Goal: Task Accomplishment & Management: Manage account settings

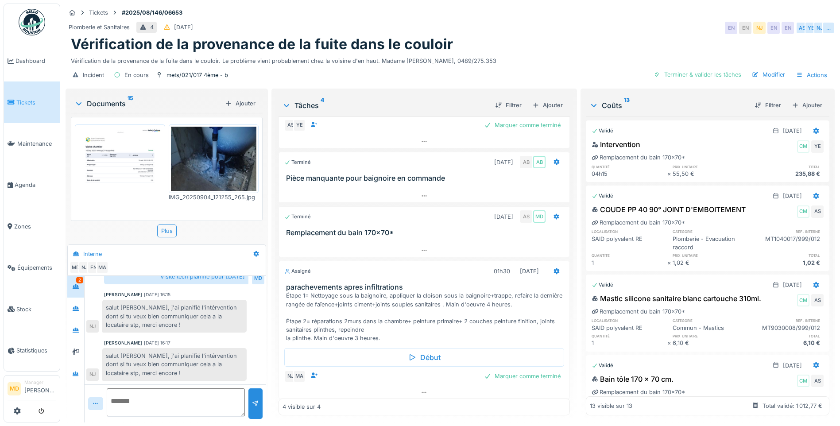
scroll to position [80, 0]
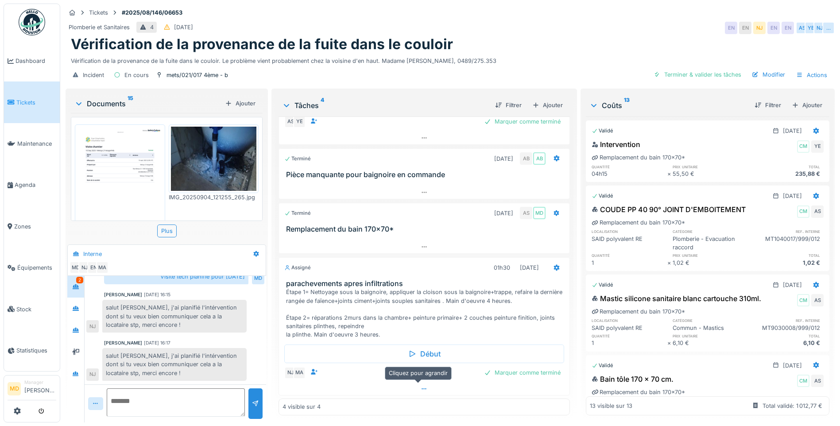
click at [421, 348] on icon at bounding box center [424, 389] width 7 height 6
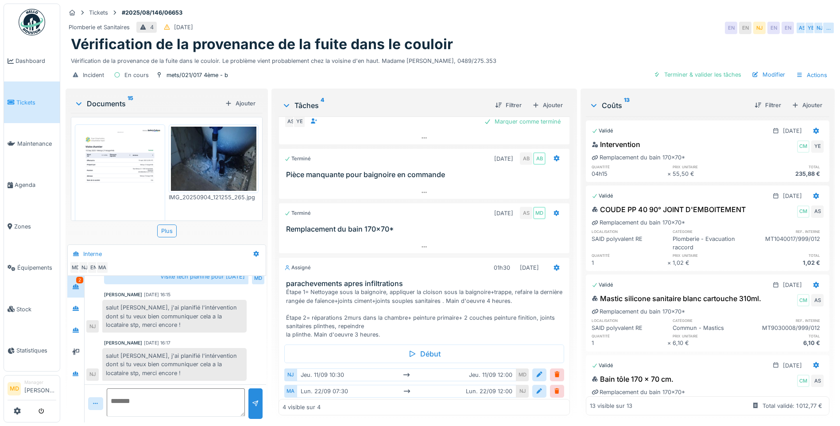
scroll to position [115, 0]
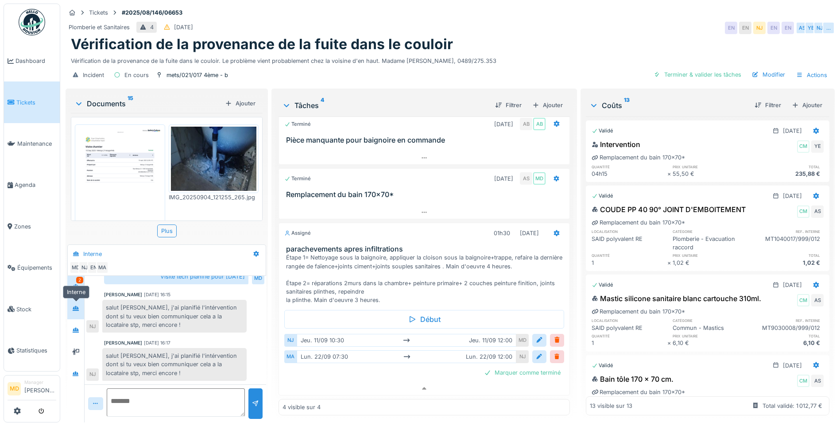
click at [73, 306] on icon at bounding box center [75, 309] width 7 height 6
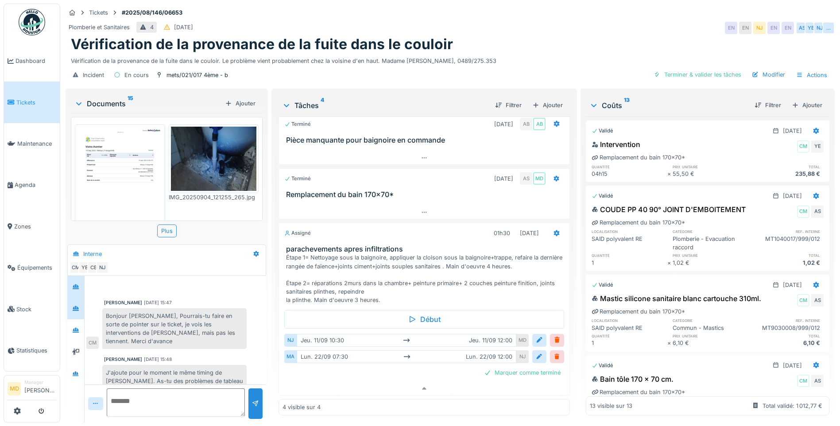
click at [83, 283] on div at bounding box center [75, 287] width 17 height 22
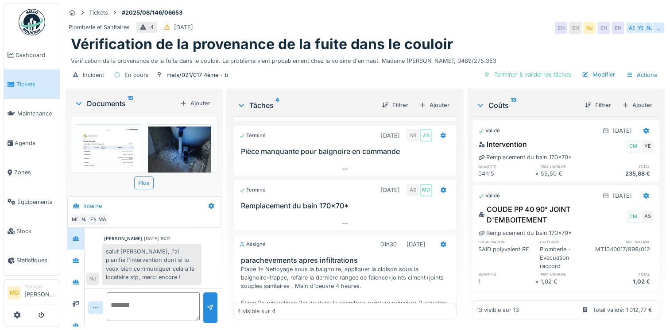
scroll to position [214, 0]
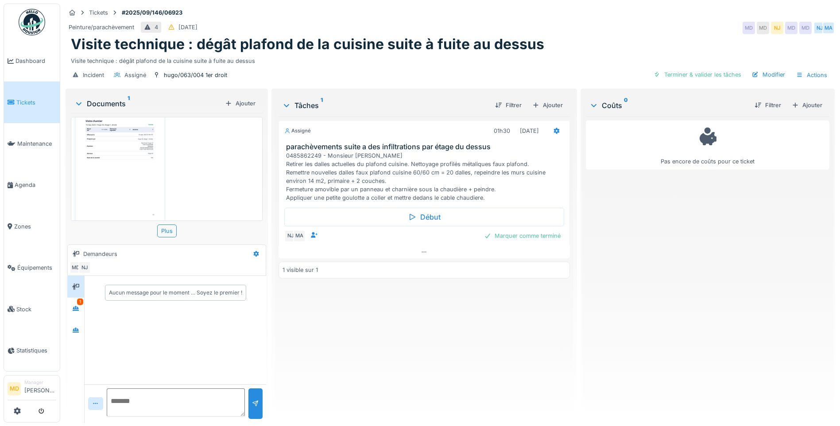
scroll to position [39, 0]
click at [75, 306] on icon at bounding box center [75, 309] width 7 height 6
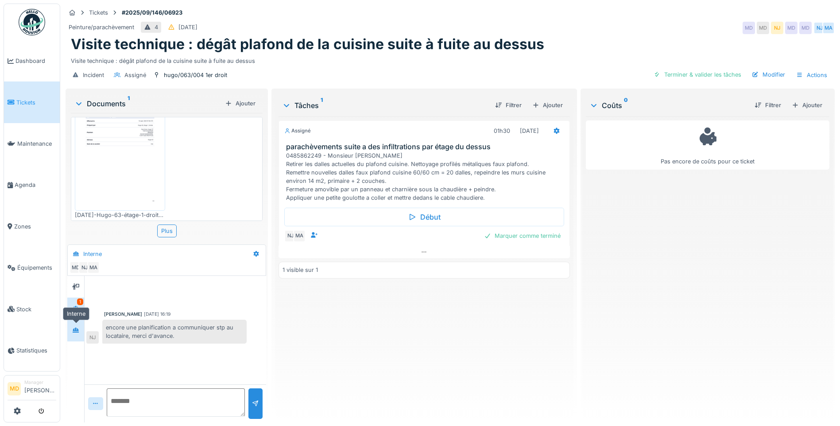
click at [74, 329] on icon at bounding box center [76, 330] width 6 height 5
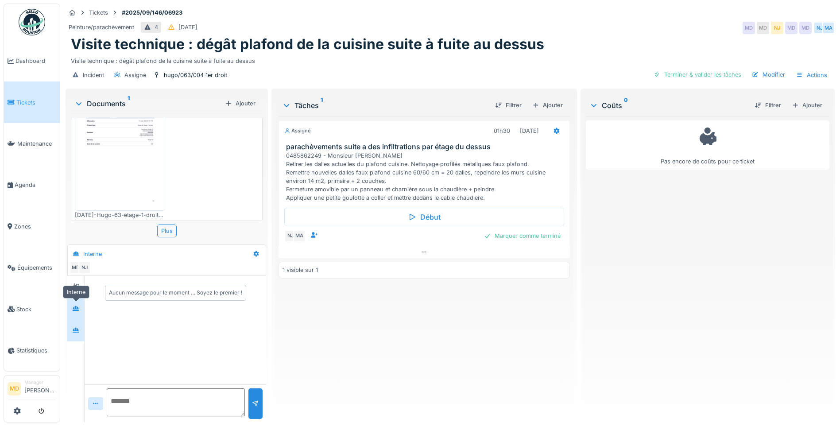
click at [74, 310] on icon at bounding box center [76, 308] width 6 height 5
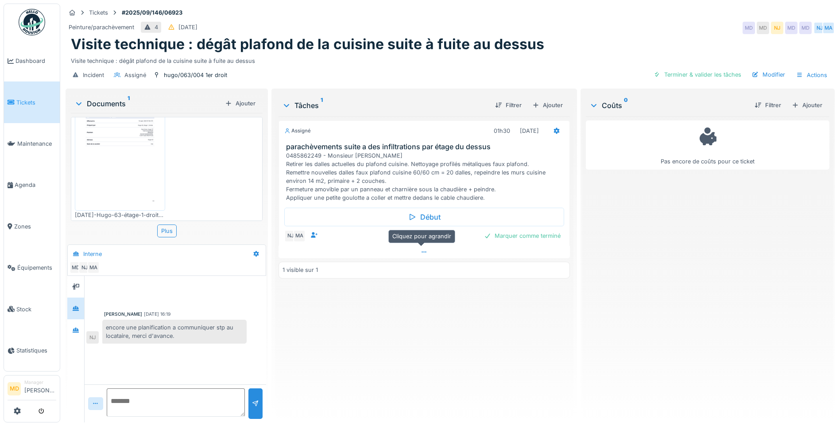
click at [426, 254] on div at bounding box center [424, 252] width 291 height 13
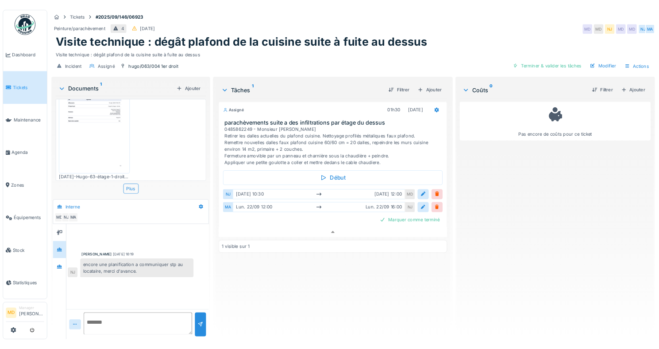
scroll to position [39, 0]
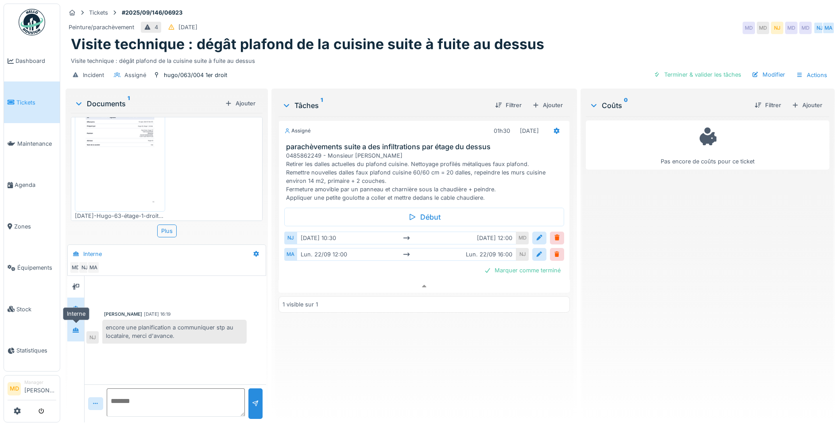
click at [79, 328] on icon at bounding box center [76, 330] width 6 height 5
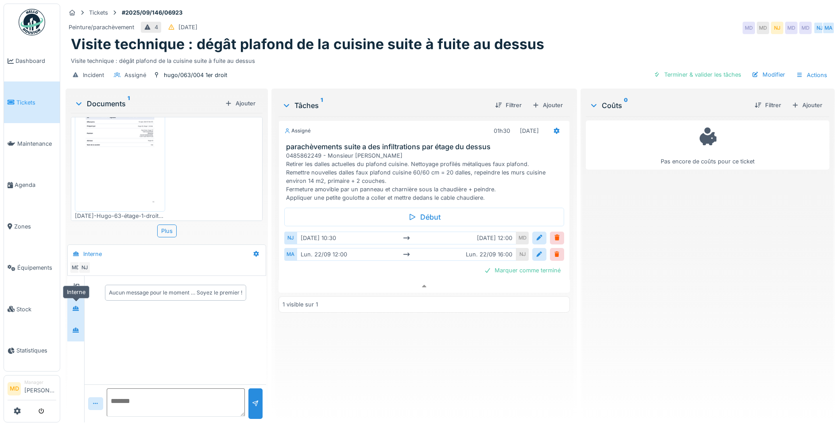
click at [81, 303] on div at bounding box center [75, 308] width 13 height 11
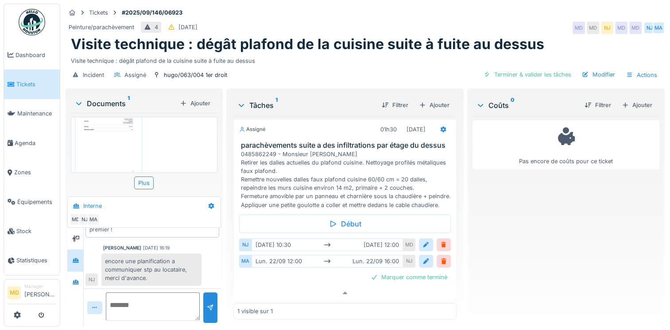
scroll to position [0, 0]
click at [133, 303] on textarea at bounding box center [153, 307] width 94 height 28
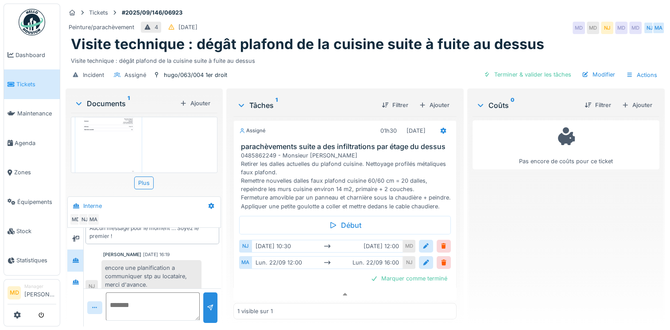
scroll to position [19, 0]
click at [141, 300] on textarea at bounding box center [153, 307] width 94 height 28
click at [128, 293] on textarea at bounding box center [153, 307] width 94 height 28
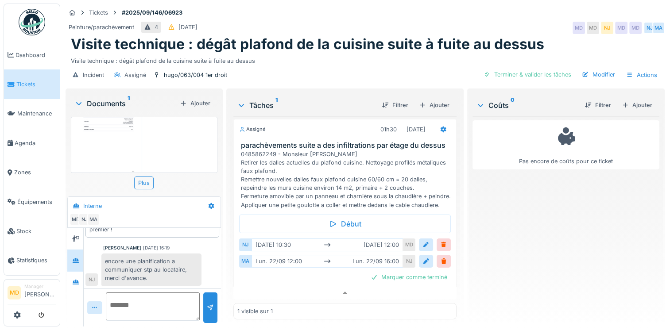
scroll to position [17, 0]
click at [80, 277] on div at bounding box center [75, 282] width 13 height 11
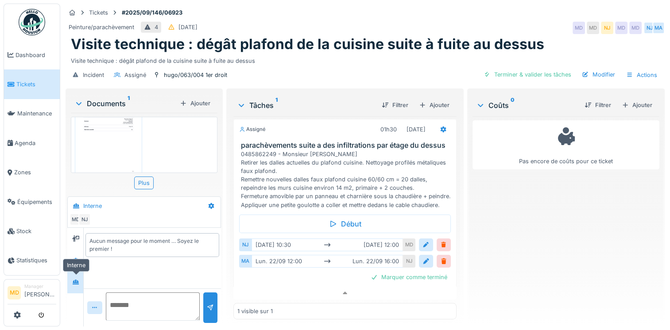
scroll to position [0, 0]
click at [78, 258] on div at bounding box center [75, 260] width 13 height 11
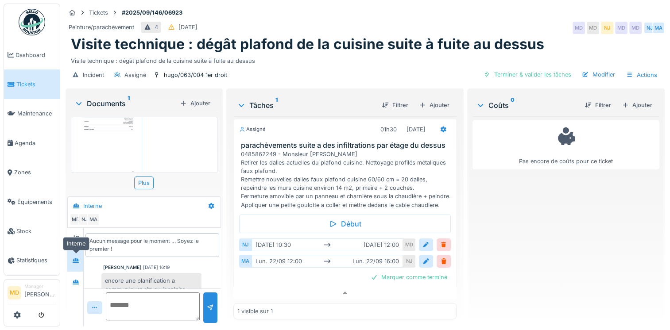
scroll to position [19, 0]
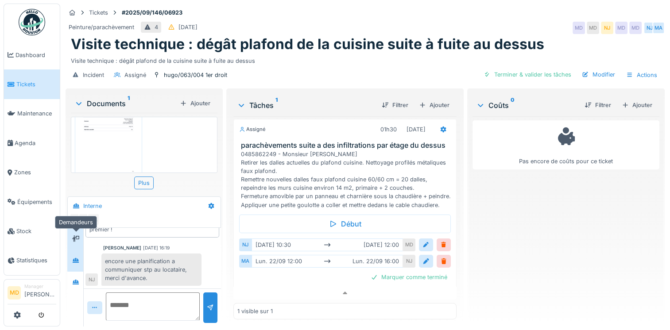
click at [78, 232] on div at bounding box center [75, 239] width 13 height 15
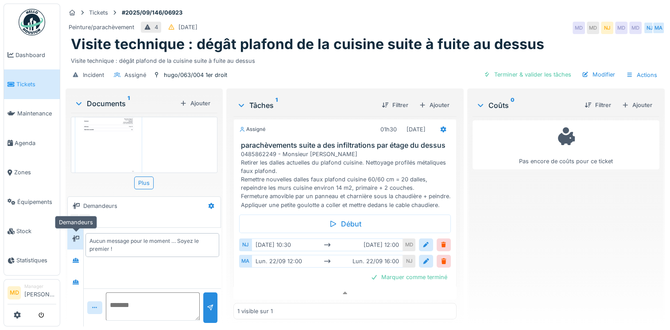
scroll to position [0, 0]
click at [73, 255] on div at bounding box center [75, 260] width 13 height 11
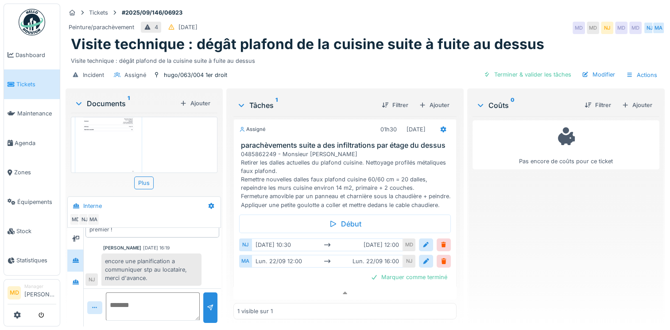
click at [126, 306] on textarea at bounding box center [153, 307] width 94 height 28
type textarea "*"
type textarea "**********"
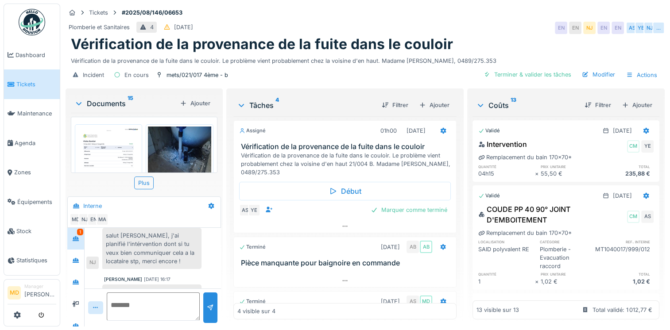
scroll to position [254, 0]
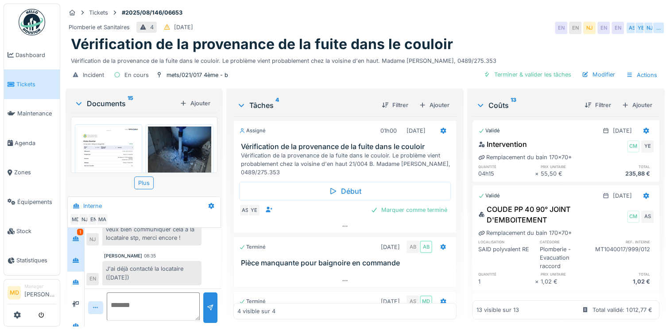
click at [77, 250] on div at bounding box center [75, 261] width 17 height 22
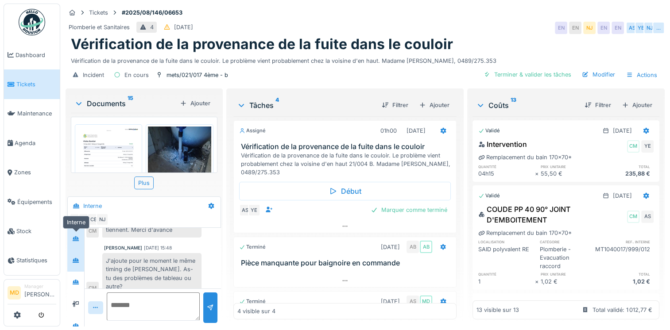
click at [79, 236] on icon at bounding box center [75, 239] width 7 height 6
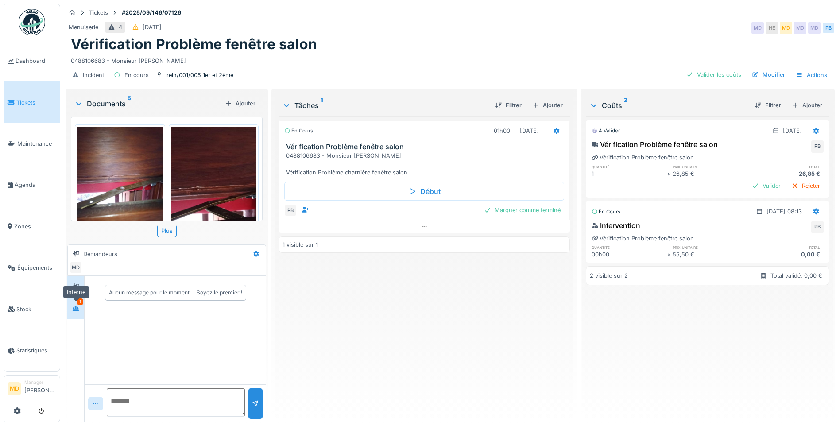
click at [78, 308] on icon at bounding box center [76, 308] width 6 height 5
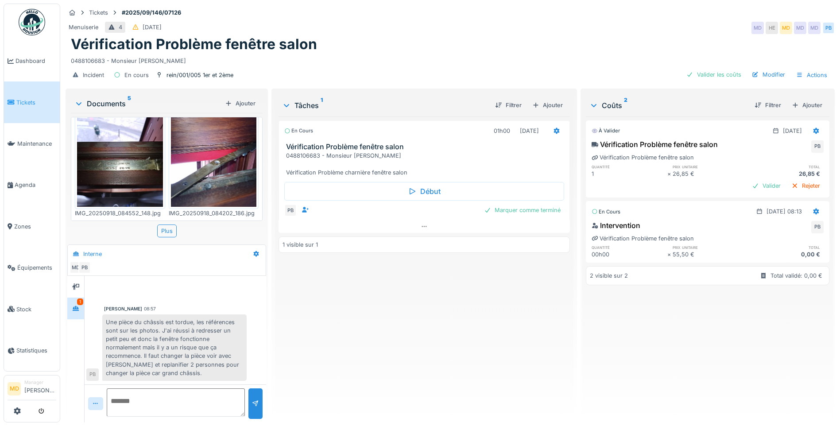
scroll to position [165, 0]
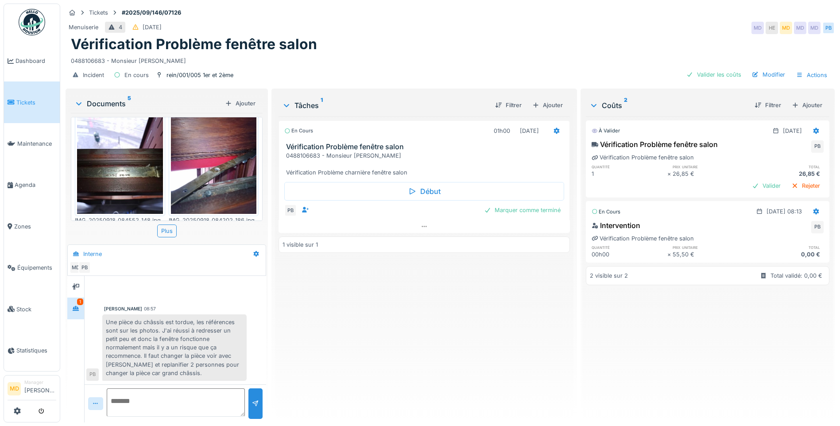
click at [152, 166] on img at bounding box center [120, 157] width 86 height 114
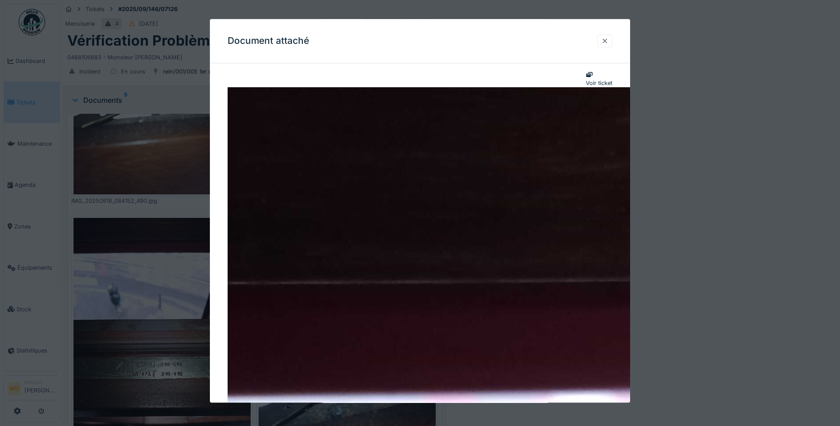
click at [609, 40] on div at bounding box center [604, 41] width 7 height 8
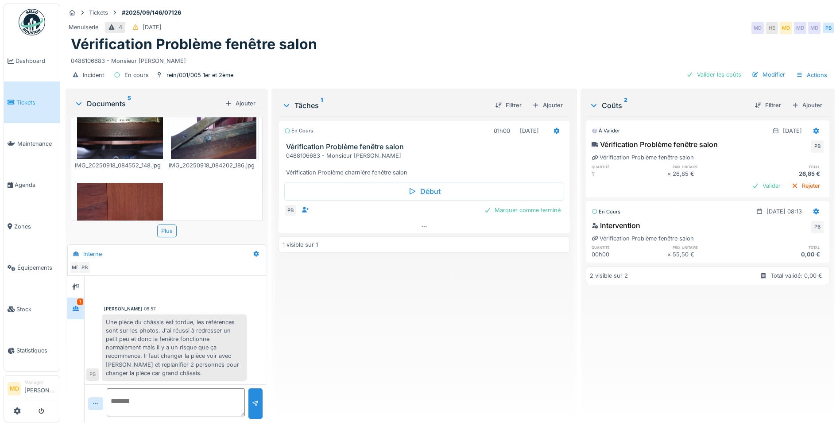
scroll to position [298, 0]
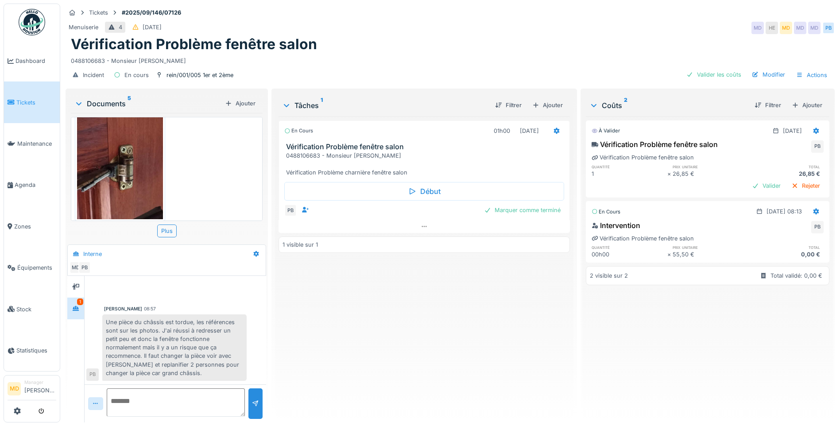
click at [142, 175] on img at bounding box center [120, 162] width 86 height 114
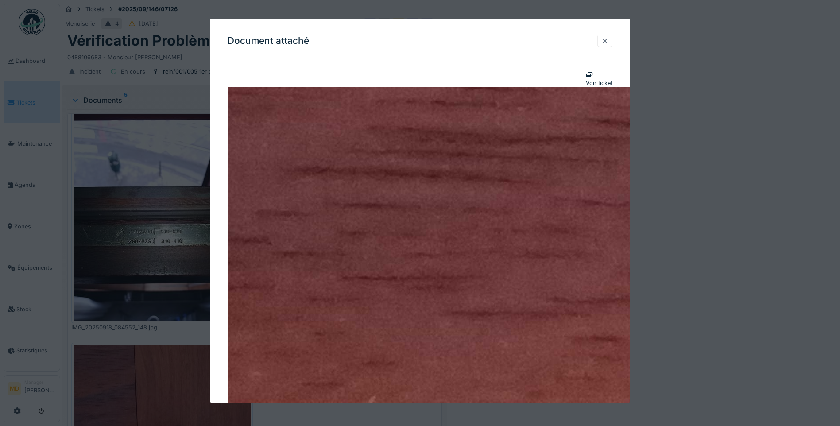
click at [607, 38] on div at bounding box center [604, 41] width 7 height 8
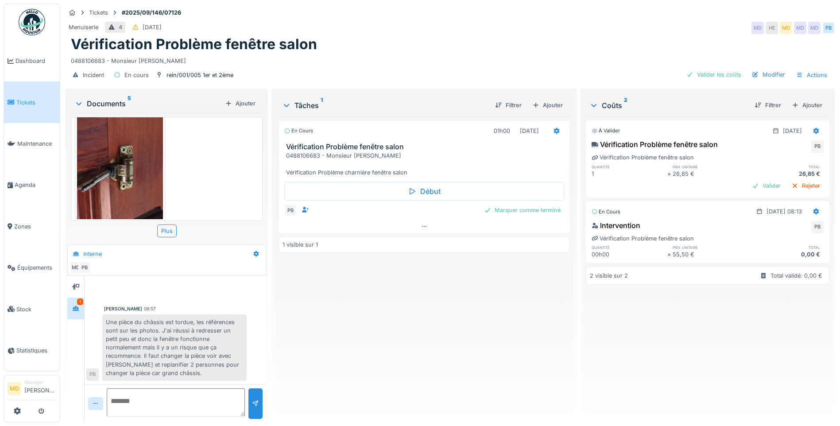
click at [146, 166] on img at bounding box center [120, 162] width 86 height 114
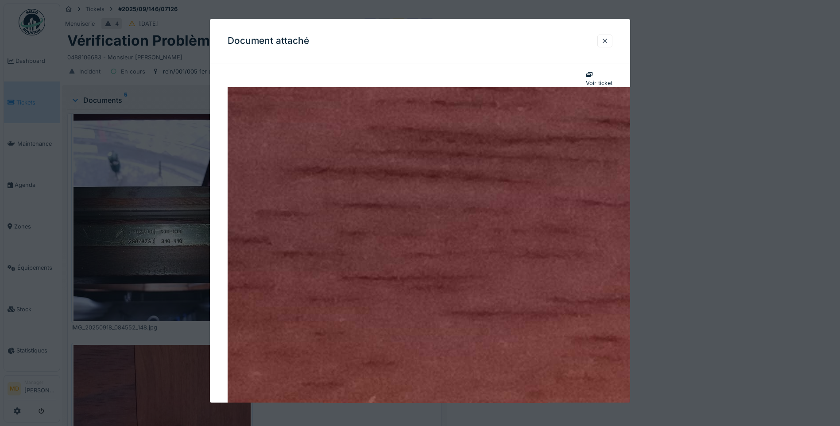
click at [165, 124] on div at bounding box center [420, 213] width 840 height 426
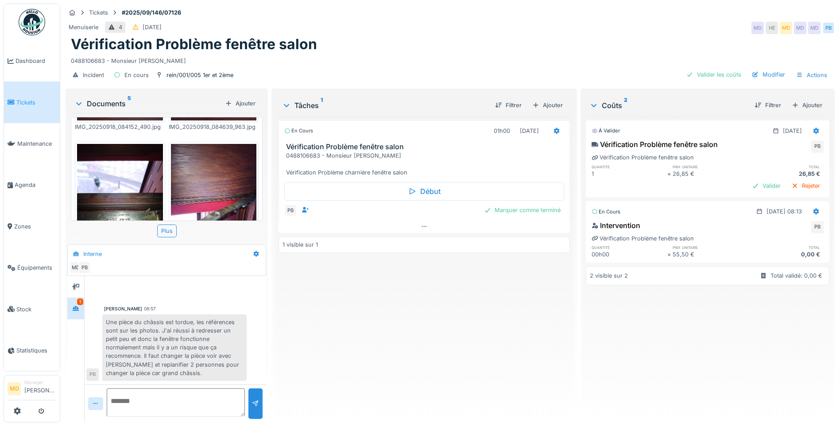
scroll to position [165, 0]
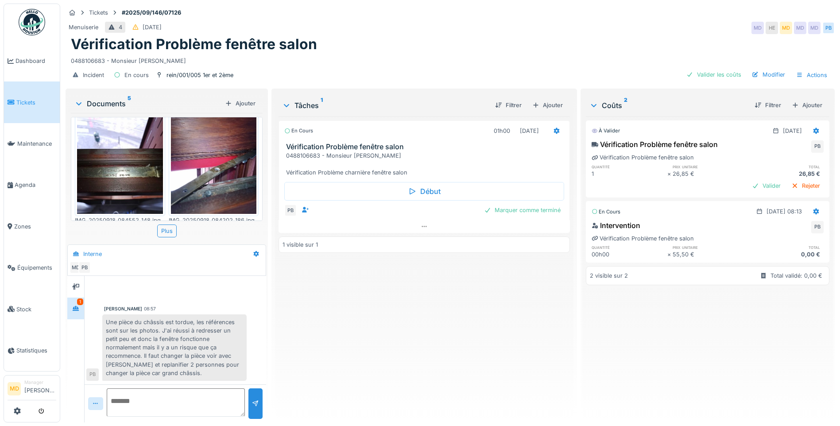
click at [135, 175] on img at bounding box center [120, 157] width 86 height 114
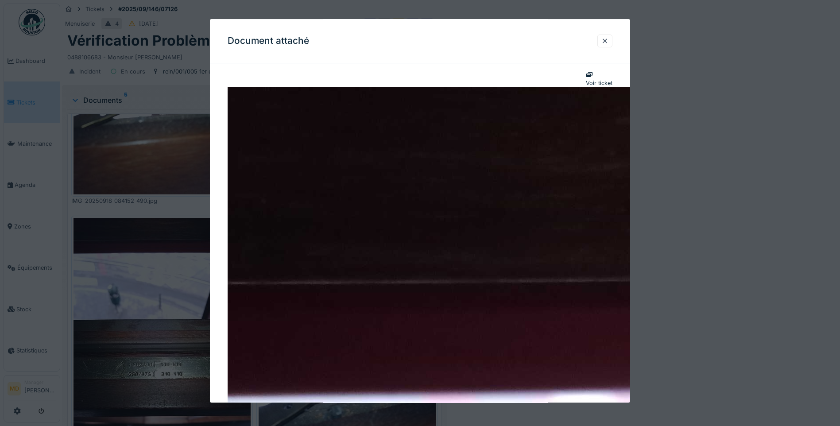
click at [166, 266] on div at bounding box center [420, 213] width 840 height 426
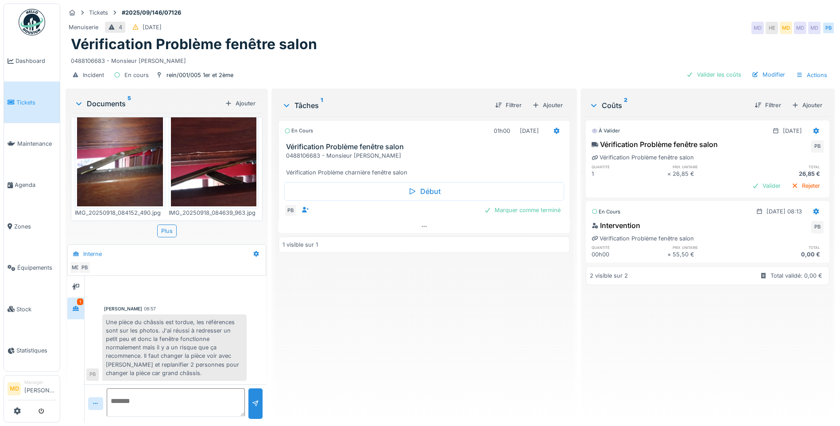
scroll to position [32, 0]
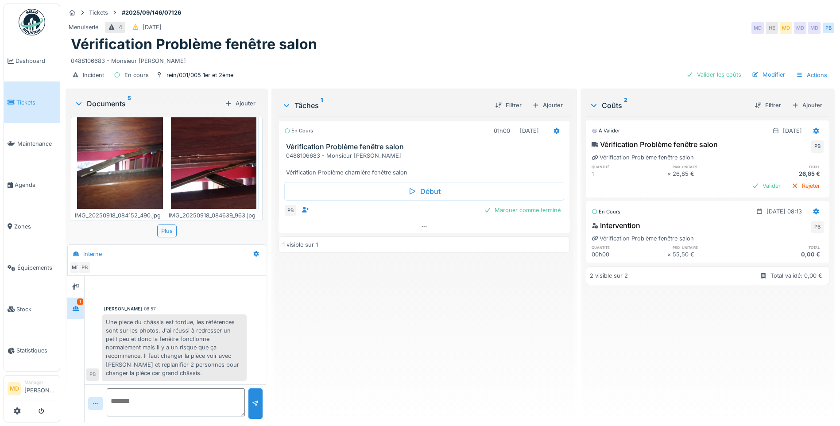
click at [225, 183] on img at bounding box center [214, 152] width 86 height 114
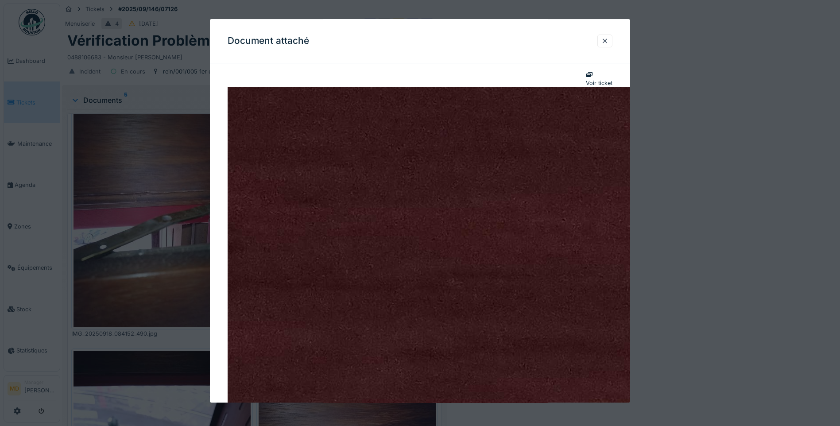
click at [138, 235] on div at bounding box center [420, 213] width 840 height 426
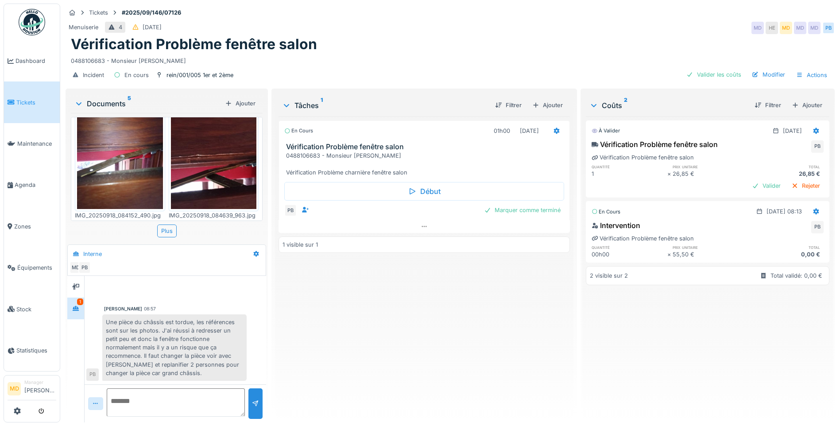
click at [143, 151] on img at bounding box center [120, 152] width 86 height 114
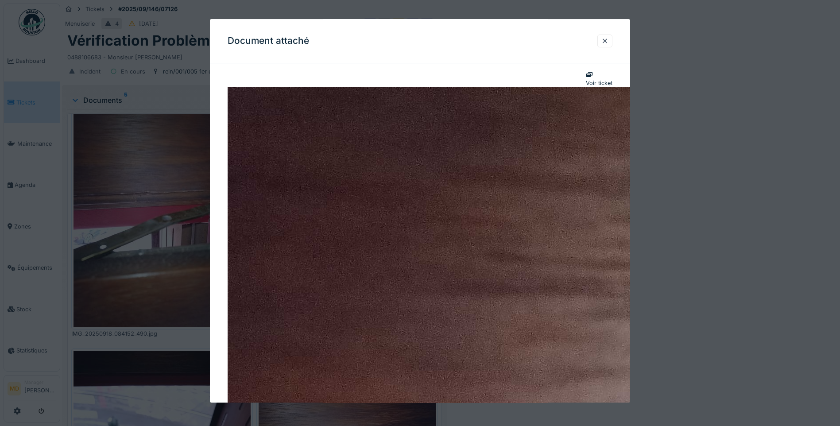
click at [118, 255] on div at bounding box center [420, 213] width 840 height 426
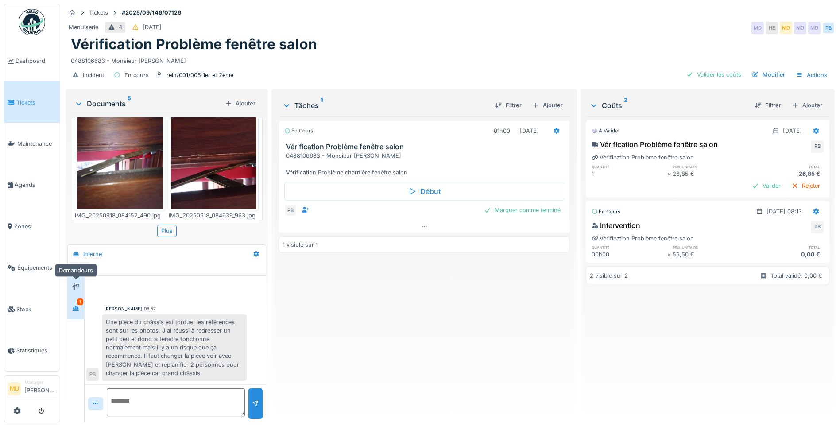
click at [77, 288] on icon at bounding box center [75, 287] width 7 height 6
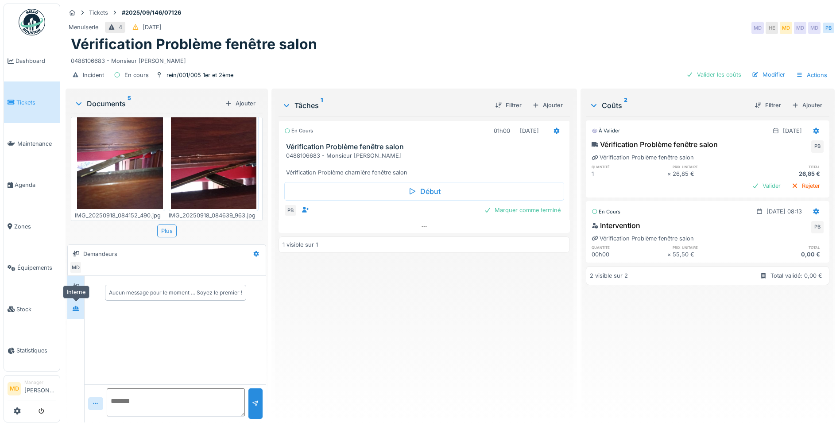
click at [74, 301] on div at bounding box center [75, 308] width 13 height 15
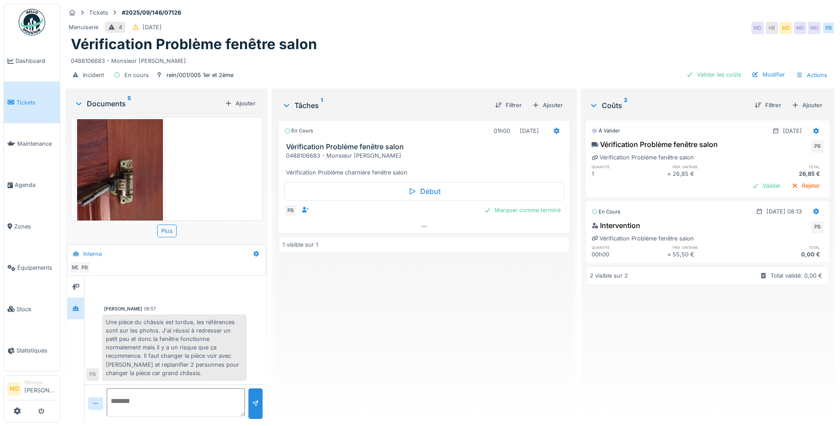
scroll to position [298, 0]
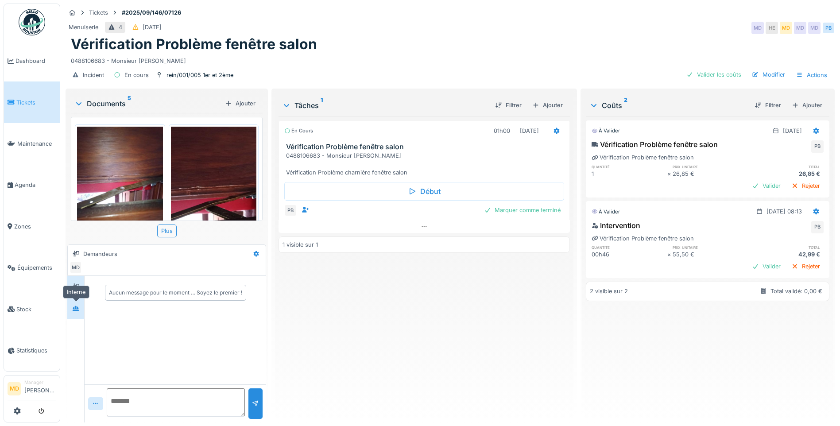
click at [78, 306] on icon at bounding box center [75, 309] width 7 height 6
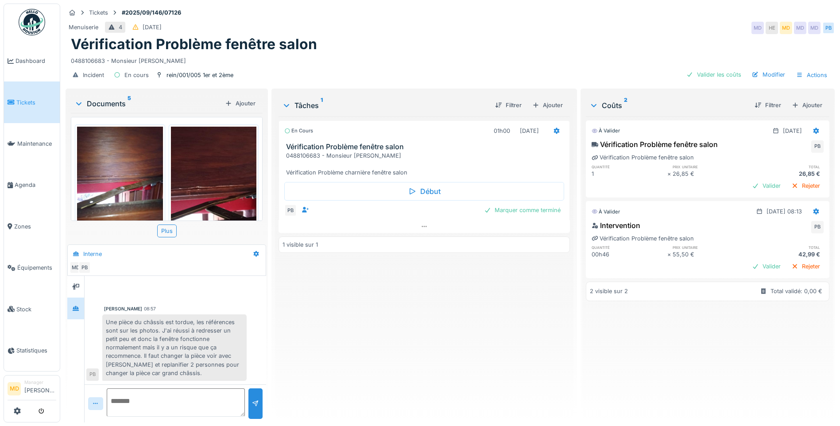
scroll to position [7, 0]
click at [254, 251] on icon at bounding box center [257, 254] width 6 height 6
click at [286, 320] on div "En cours 01h00 [DATE] Vérification Problème fenêtre salon 0488106683 - Monsieur…" at bounding box center [424, 265] width 291 height 299
click at [69, 279] on div at bounding box center [75, 287] width 17 height 22
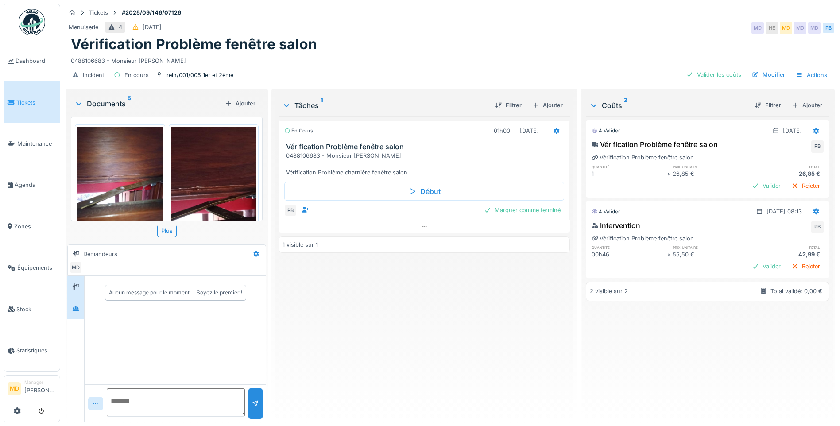
click at [81, 310] on div at bounding box center [75, 309] width 17 height 22
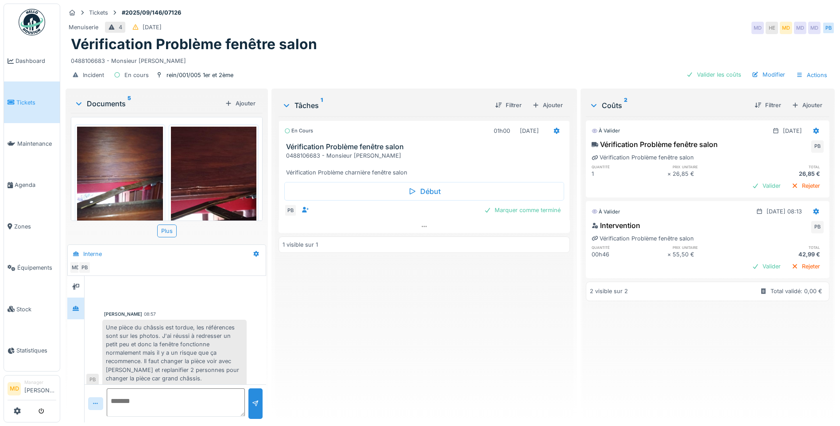
scroll to position [6, 0]
click at [255, 251] on icon at bounding box center [256, 254] width 7 height 6
click at [267, 267] on div "Modifier" at bounding box center [290, 273] width 83 height 13
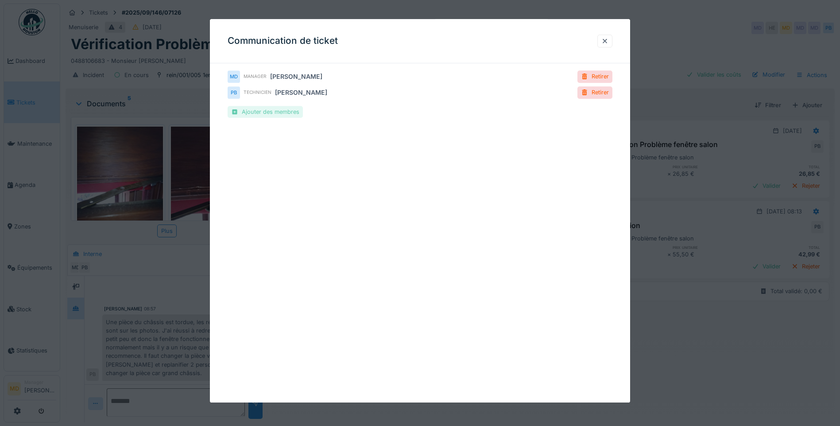
click at [256, 117] on div "Ajouter des membres" at bounding box center [265, 112] width 75 height 12
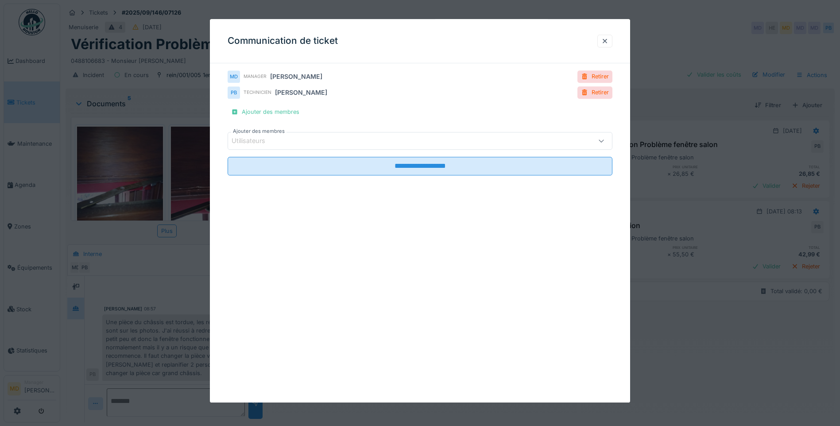
click at [313, 143] on div "Utilisateurs" at bounding box center [398, 141] width 332 height 10
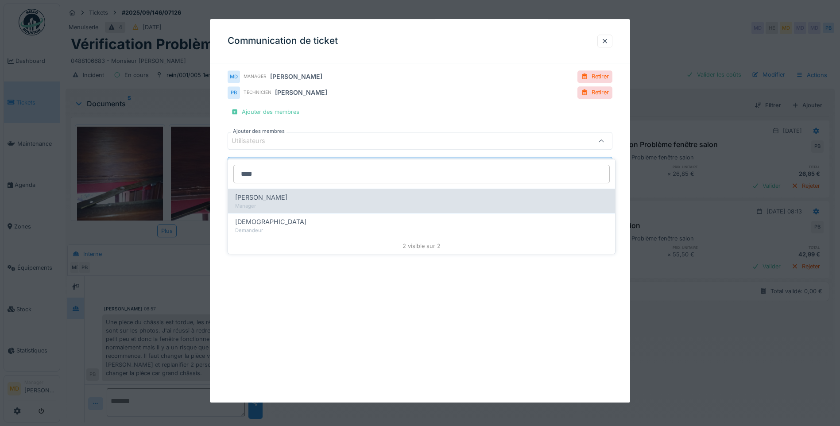
type input "****"
click at [284, 202] on div "Manager" at bounding box center [421, 206] width 373 height 8
type input "****"
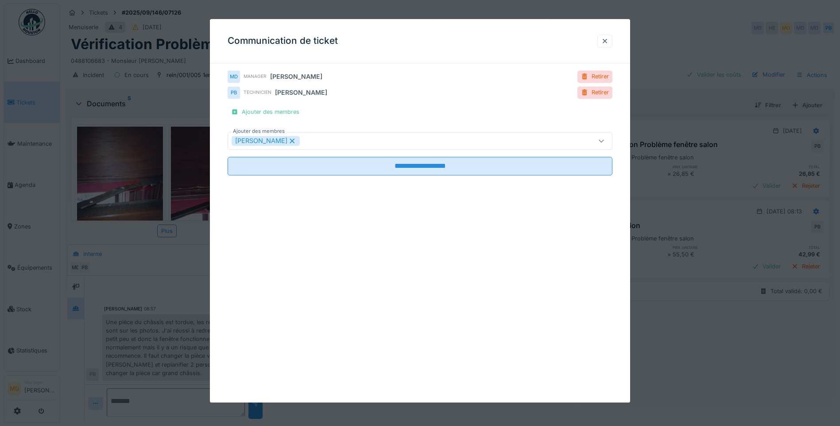
click at [287, 304] on div "**********" at bounding box center [420, 211] width 420 height 384
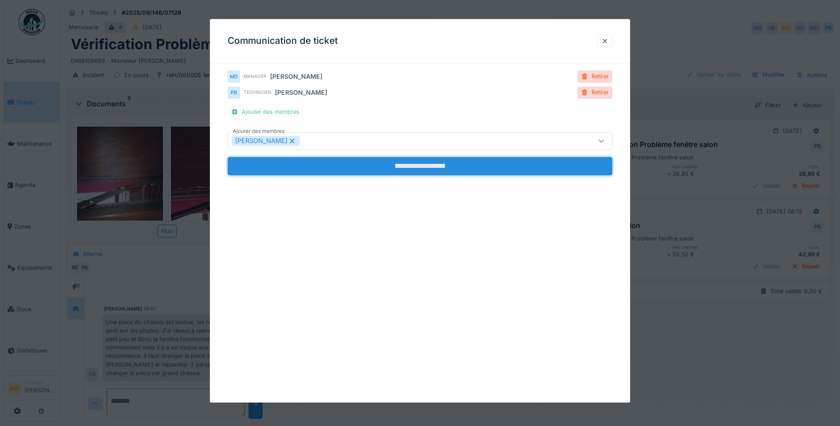
click at [421, 172] on input "**********" at bounding box center [420, 166] width 385 height 19
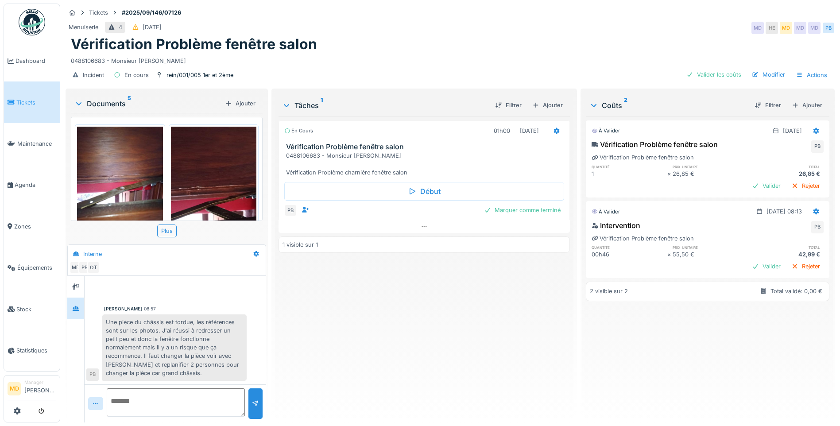
click at [134, 395] on textarea at bounding box center [176, 402] width 138 height 28
click at [79, 284] on icon at bounding box center [75, 287] width 7 height 6
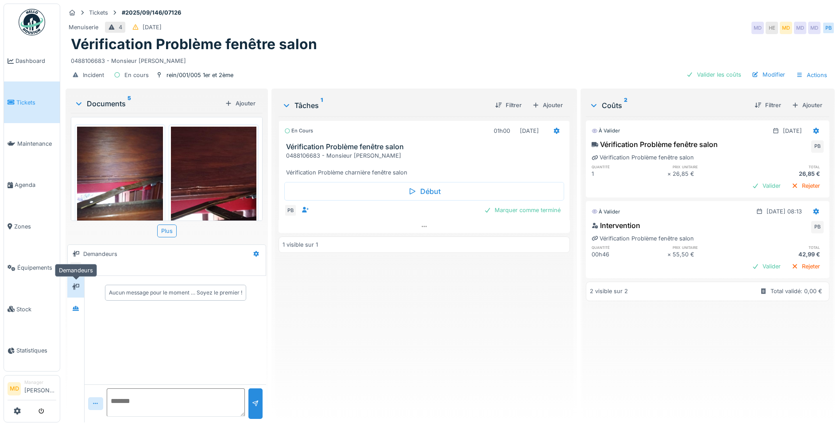
scroll to position [0, 0]
click at [79, 306] on icon at bounding box center [75, 309] width 7 height 6
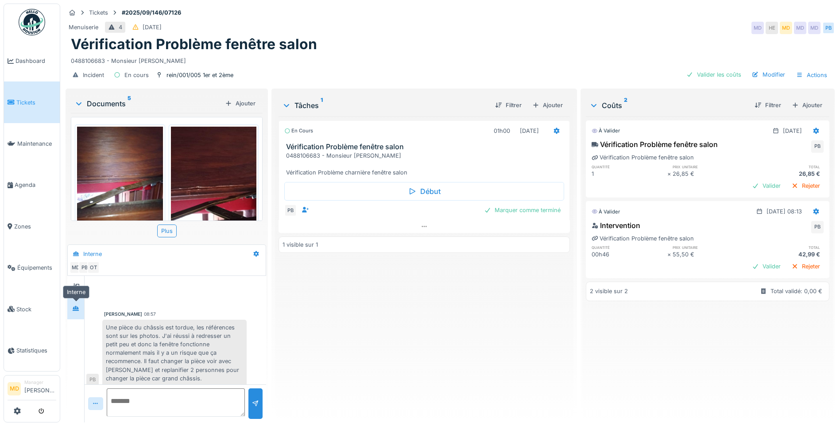
scroll to position [6, 0]
click at [255, 251] on icon at bounding box center [257, 254] width 6 height 6
click at [272, 265] on div "Modifier Créer une conversation" at bounding box center [290, 280] width 87 height 31
click at [271, 267] on div "Modifier" at bounding box center [290, 273] width 83 height 13
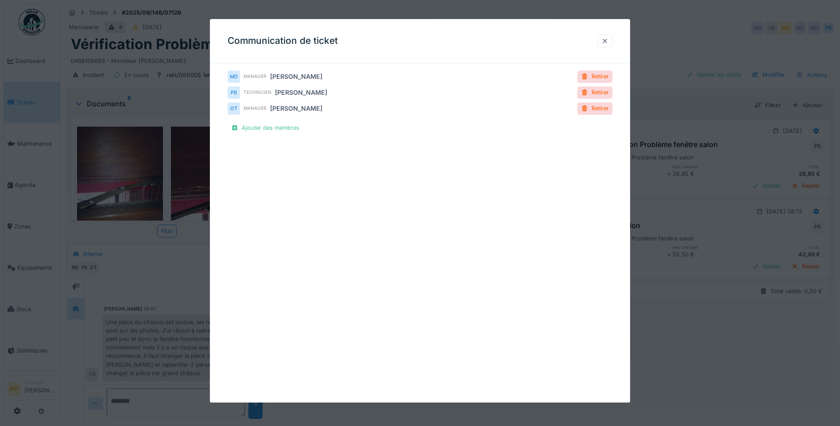
click at [609, 37] on div at bounding box center [604, 41] width 7 height 8
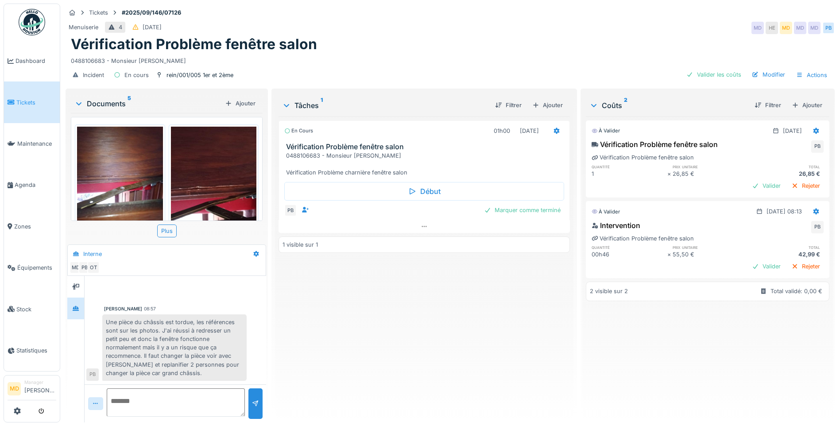
click at [131, 388] on textarea at bounding box center [176, 402] width 138 height 28
type textarea "*"
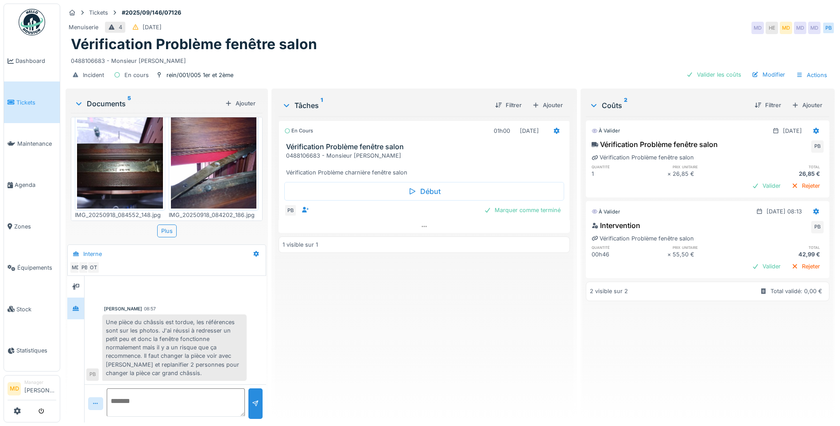
scroll to position [177, 0]
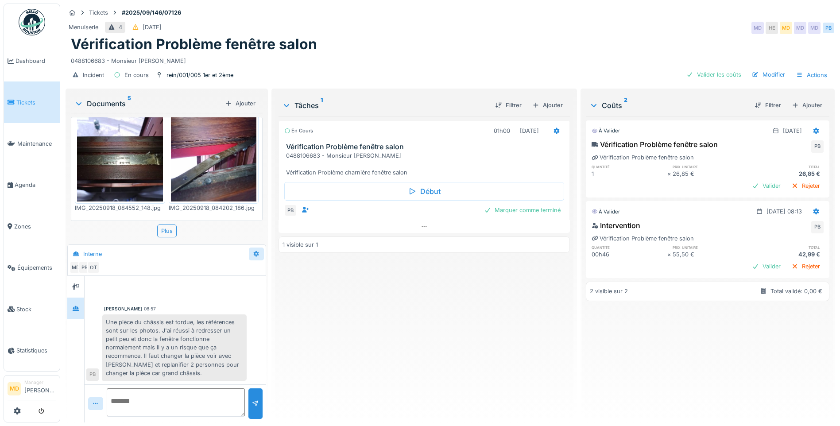
click at [257, 251] on icon at bounding box center [256, 254] width 7 height 6
click at [260, 267] on div "Modifier" at bounding box center [290, 273] width 83 height 13
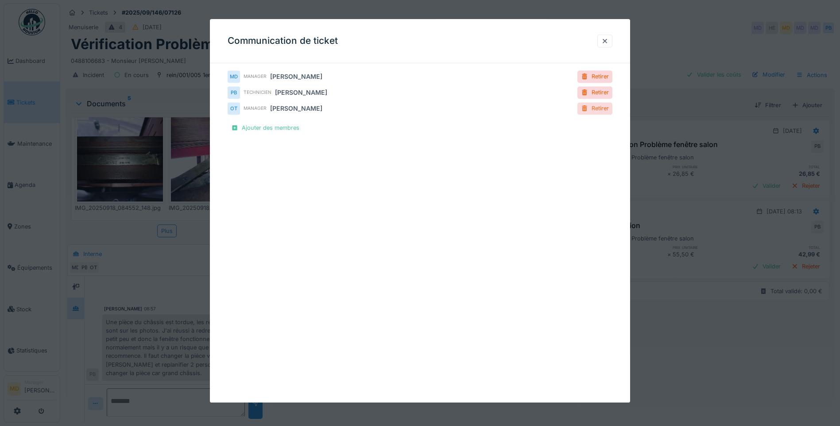
click at [595, 106] on div "Retirer" at bounding box center [595, 109] width 35 height 12
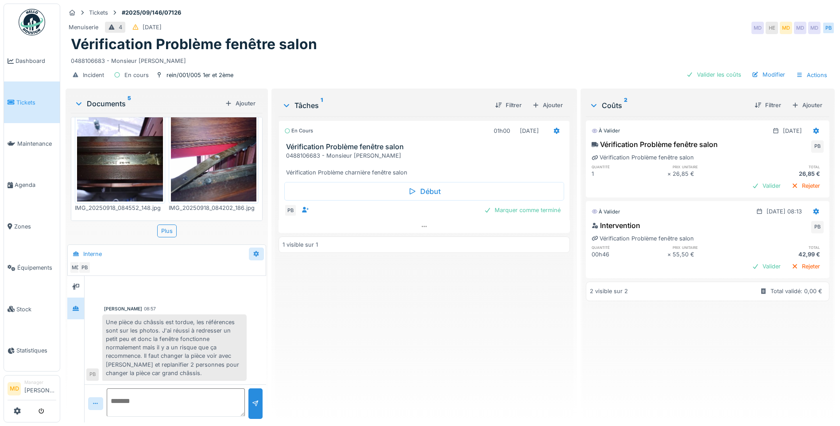
click at [256, 251] on icon at bounding box center [257, 254] width 6 height 6
click at [299, 282] on div "Créer une conversation" at bounding box center [290, 286] width 83 height 13
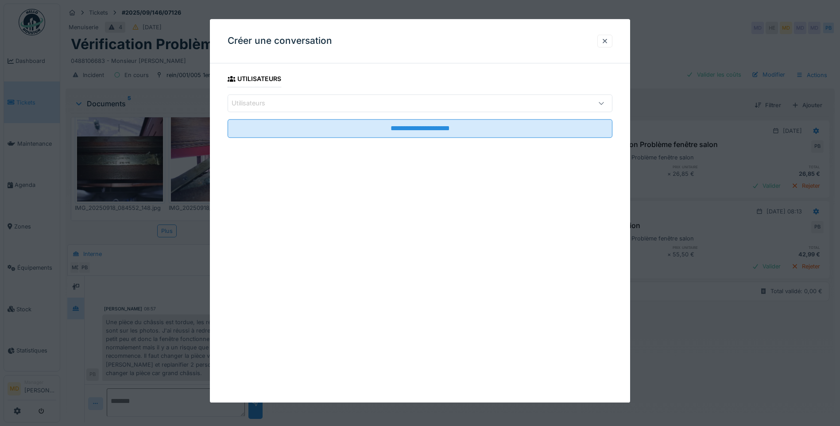
click at [279, 109] on div "Utilisateurs" at bounding box center [420, 103] width 385 height 18
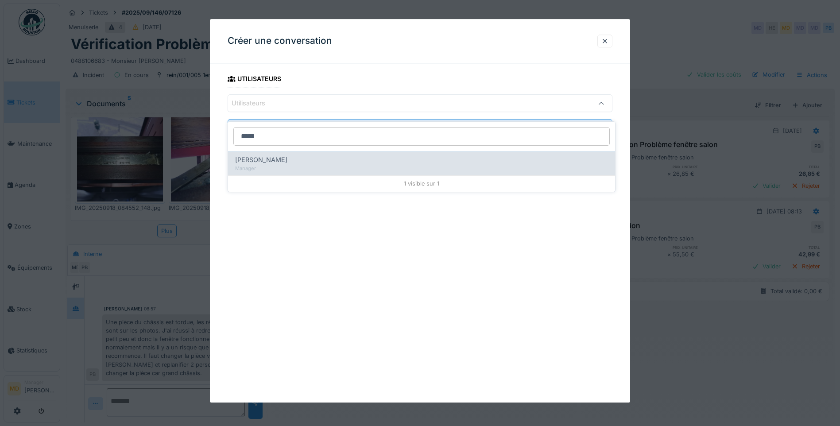
type input "*****"
click at [272, 155] on span "Omar Tribeche" at bounding box center [261, 160] width 52 height 10
type input "****"
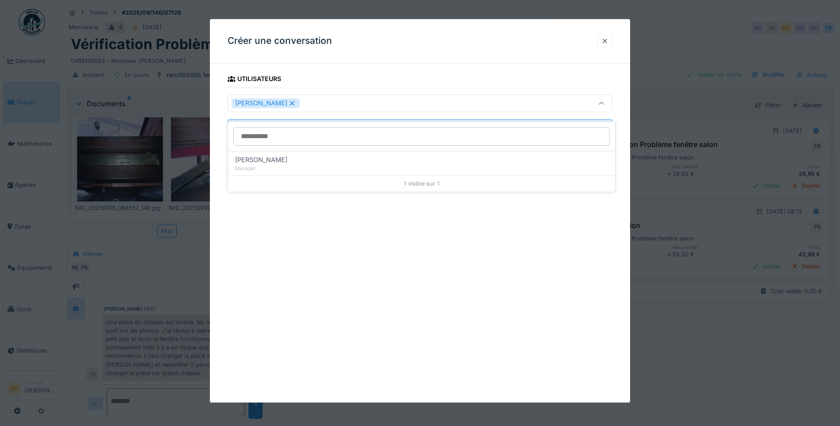
click at [493, 36] on div "Créer une conversation" at bounding box center [420, 41] width 420 height 44
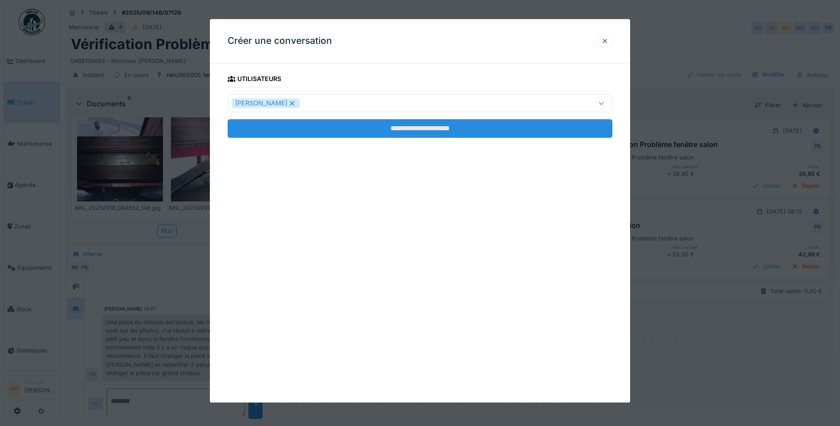
click at [438, 133] on input "**********" at bounding box center [420, 128] width 385 height 19
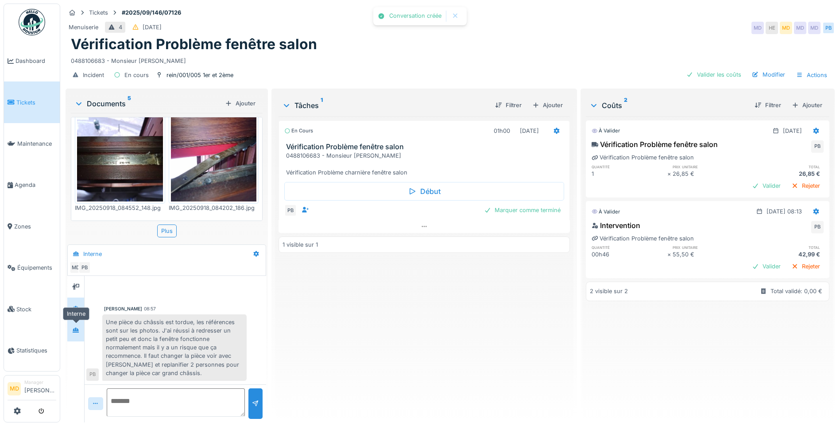
click at [74, 327] on icon at bounding box center [75, 330] width 7 height 6
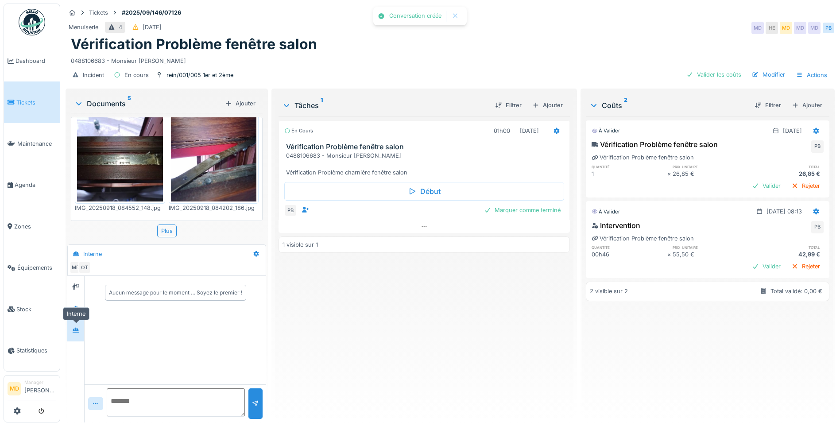
scroll to position [0, 0]
click at [164, 403] on textarea at bounding box center [176, 402] width 138 height 28
type textarea "**********"
click at [82, 303] on div at bounding box center [75, 308] width 13 height 11
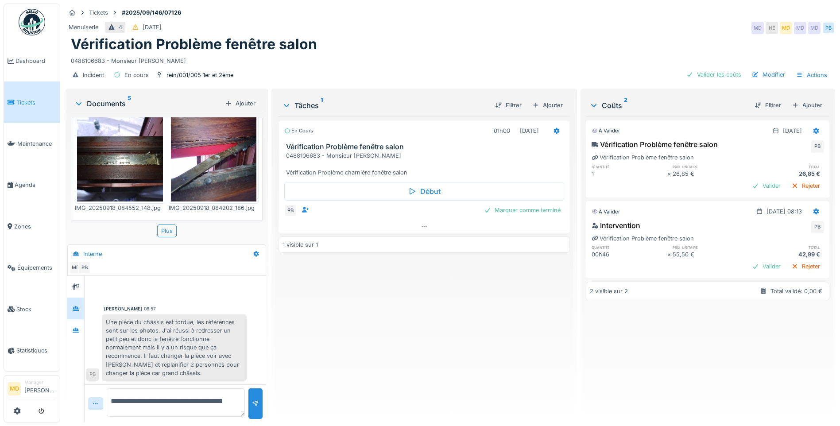
drag, startPoint x: 149, startPoint y: 408, endPoint x: 91, endPoint y: 370, distance: 69.3
click at [91, 370] on div "**********" at bounding box center [176, 349] width 182 height 147
click at [71, 325] on div at bounding box center [75, 330] width 13 height 11
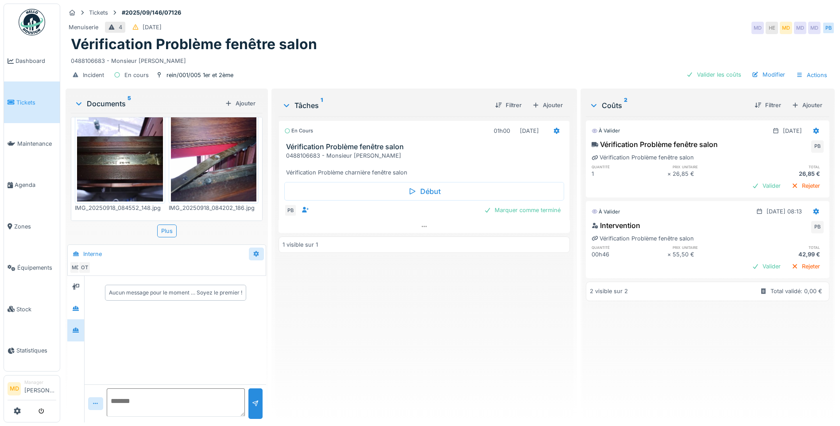
click at [256, 251] on icon at bounding box center [257, 254] width 6 height 6
click at [274, 267] on div "Modifier" at bounding box center [290, 273] width 83 height 13
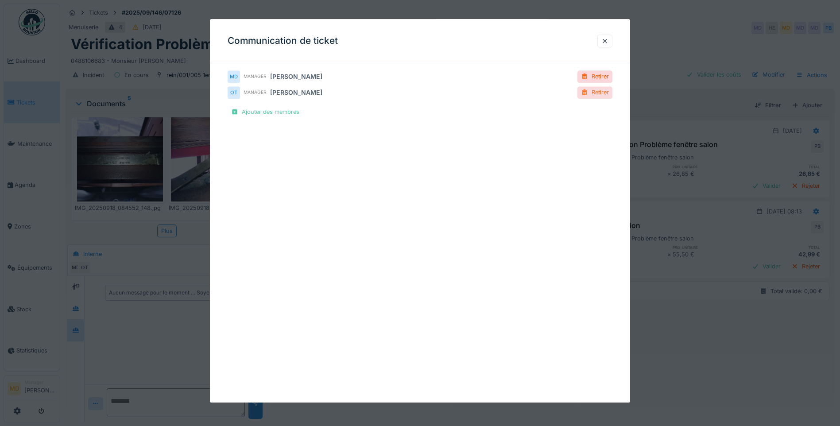
click at [600, 91] on div "Retirer" at bounding box center [595, 93] width 35 height 12
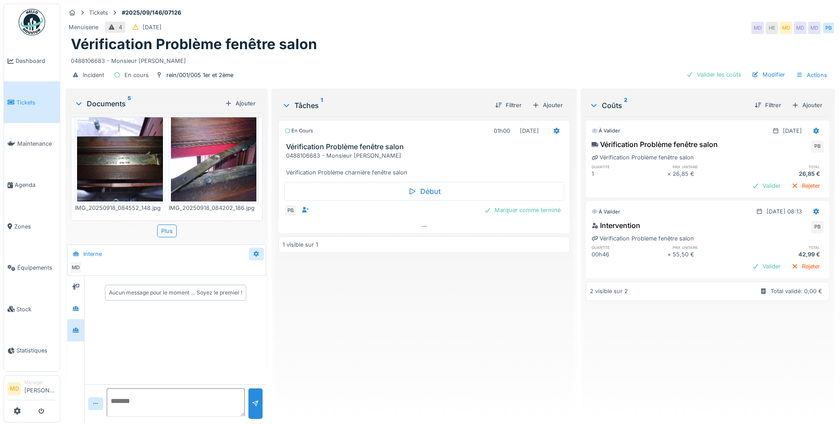
click at [260, 248] on div at bounding box center [256, 254] width 15 height 13
click at [267, 267] on div "Modifier" at bounding box center [290, 273] width 83 height 13
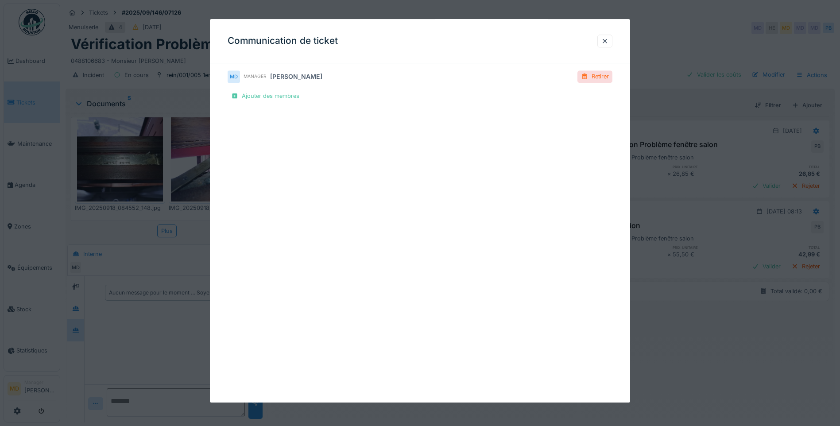
click at [596, 74] on div "Retirer" at bounding box center [595, 77] width 35 height 12
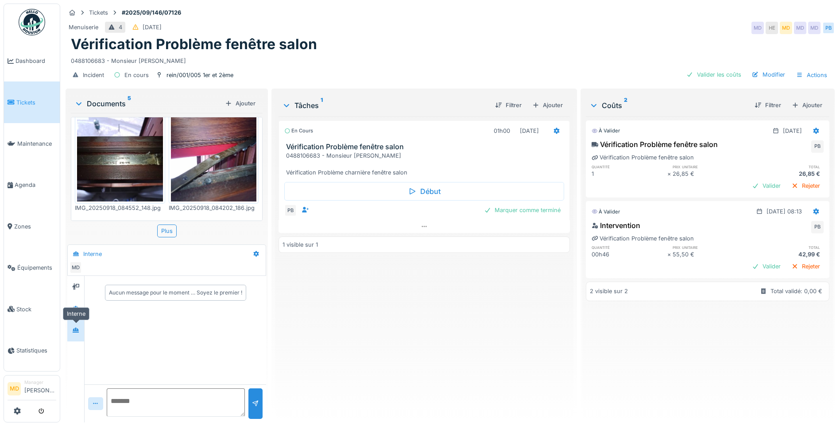
click at [77, 328] on icon at bounding box center [76, 330] width 6 height 5
click at [256, 251] on icon at bounding box center [257, 254] width 6 height 6
click at [278, 267] on div "Modifier" at bounding box center [290, 273] width 83 height 13
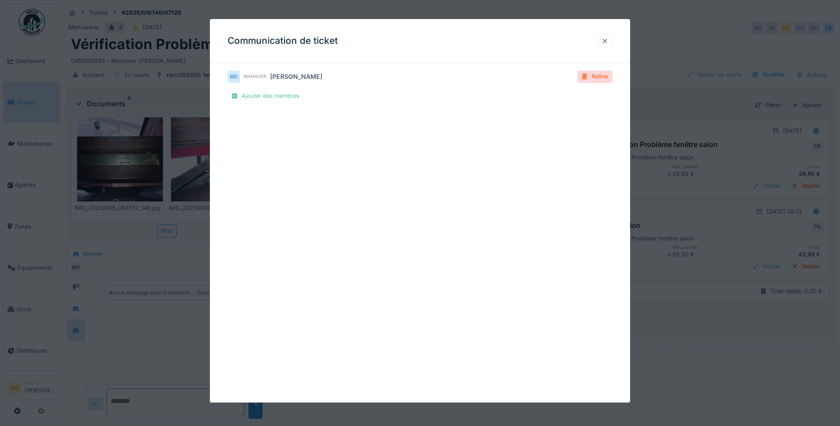
click at [603, 39] on div at bounding box center [604, 41] width 15 height 13
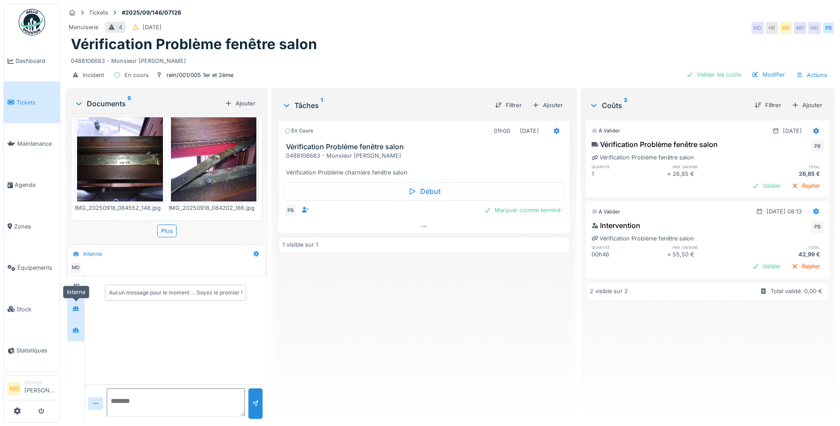
click at [80, 303] on div at bounding box center [75, 308] width 13 height 11
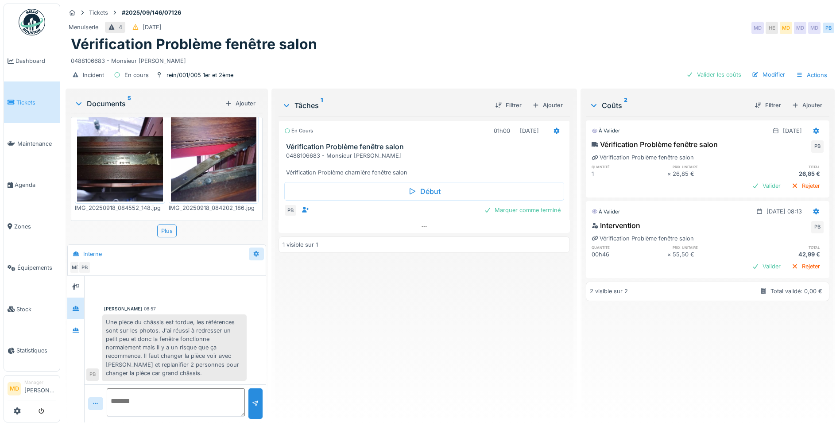
click at [253, 251] on icon at bounding box center [256, 254] width 7 height 6
click at [282, 268] on div "Modifier" at bounding box center [290, 273] width 83 height 13
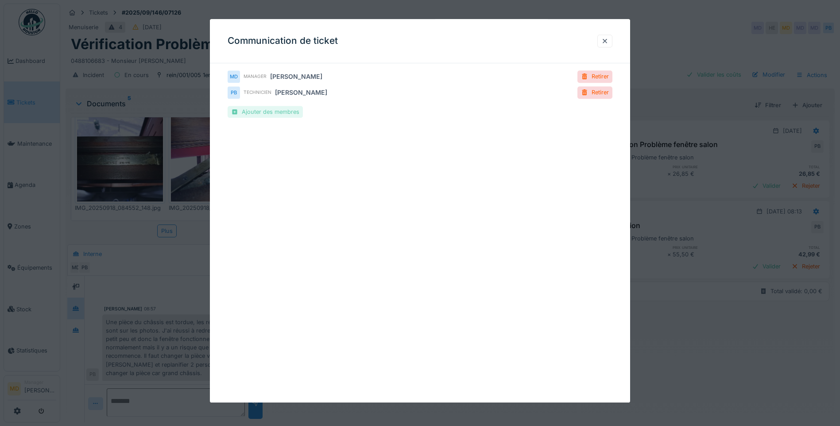
click at [275, 111] on div "Ajouter des membres" at bounding box center [265, 112] width 75 height 12
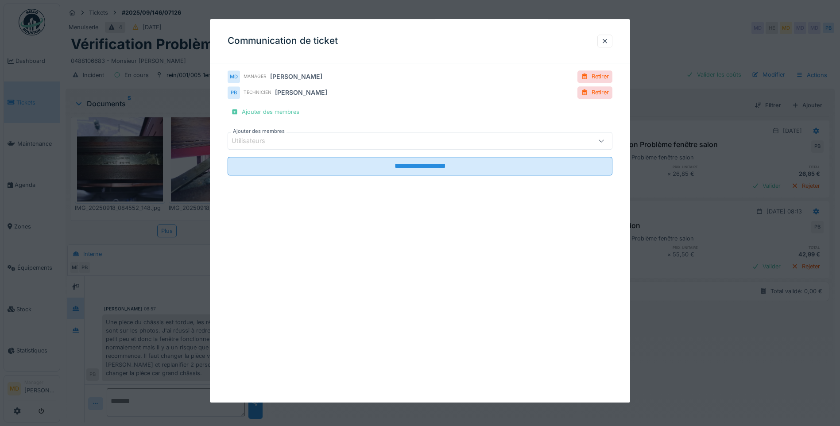
click at [273, 138] on div "Utilisateurs" at bounding box center [255, 141] width 46 height 10
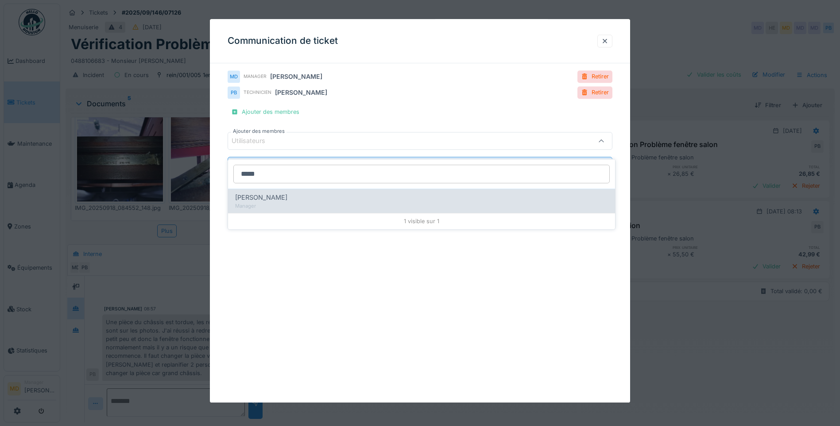
type input "*****"
click at [257, 202] on div "Manager" at bounding box center [421, 206] width 373 height 8
type input "****"
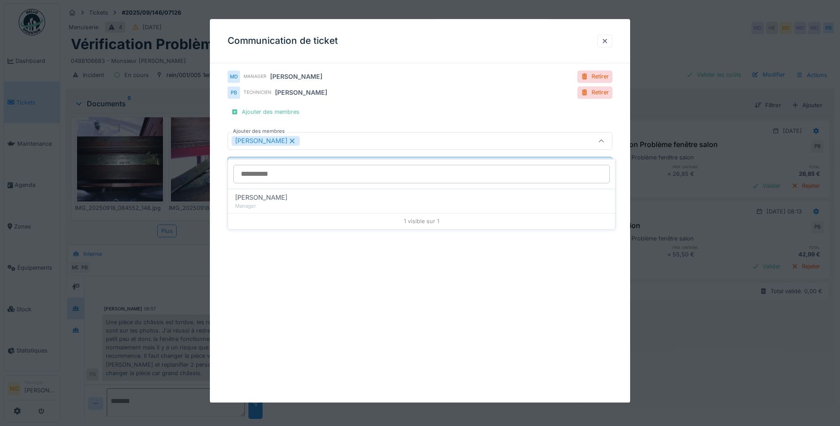
click at [306, 253] on div "**********" at bounding box center [420, 211] width 420 height 384
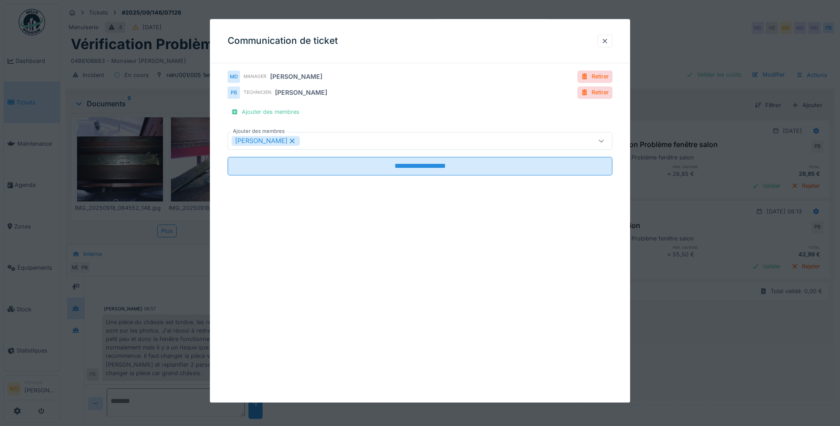
click at [409, 155] on fieldset "**********" at bounding box center [420, 154] width 385 height 58
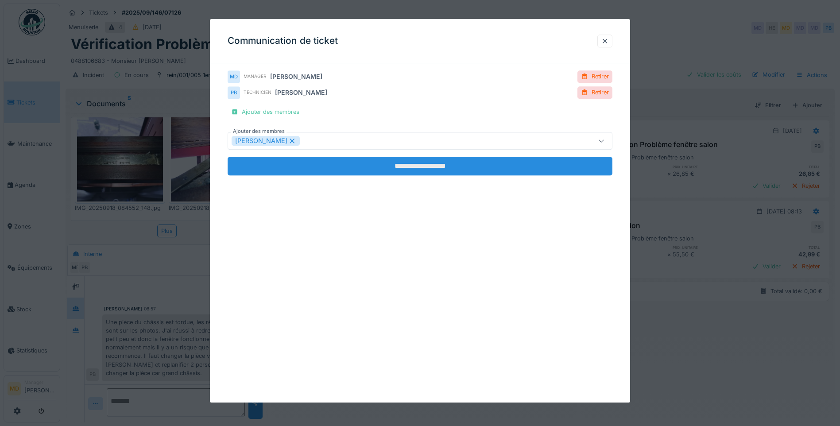
click at [407, 164] on input "**********" at bounding box center [420, 166] width 385 height 19
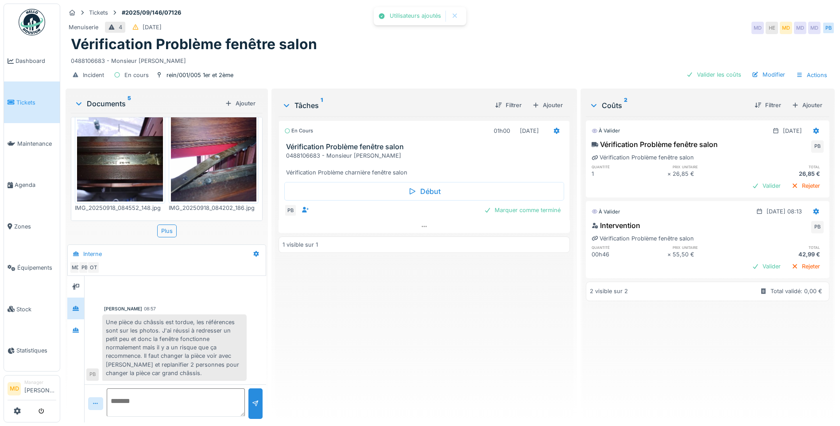
click at [200, 399] on textarea at bounding box center [176, 402] width 138 height 28
type textarea "**********"
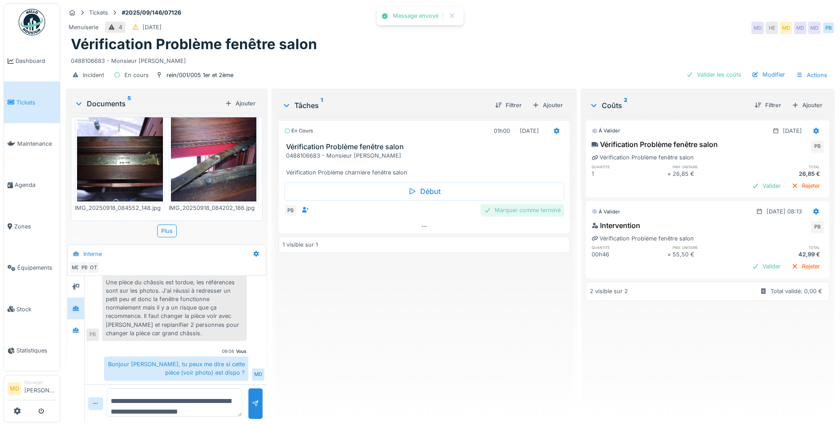
click at [538, 204] on div "Marquer comme terminé" at bounding box center [523, 210] width 84 height 12
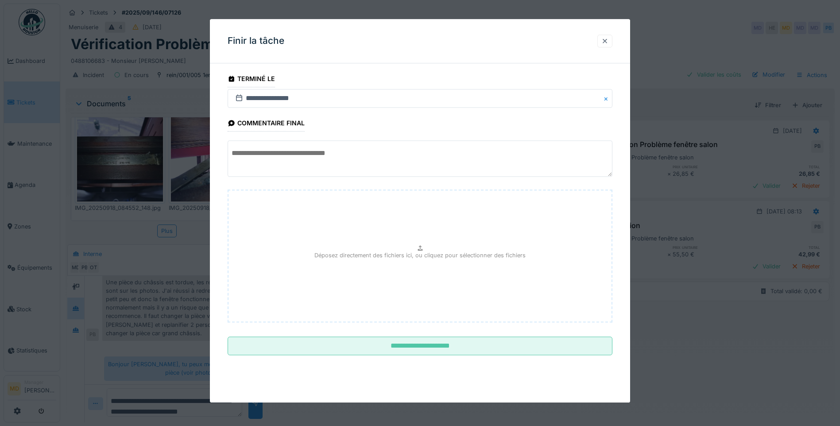
click at [609, 40] on div at bounding box center [604, 41] width 7 height 8
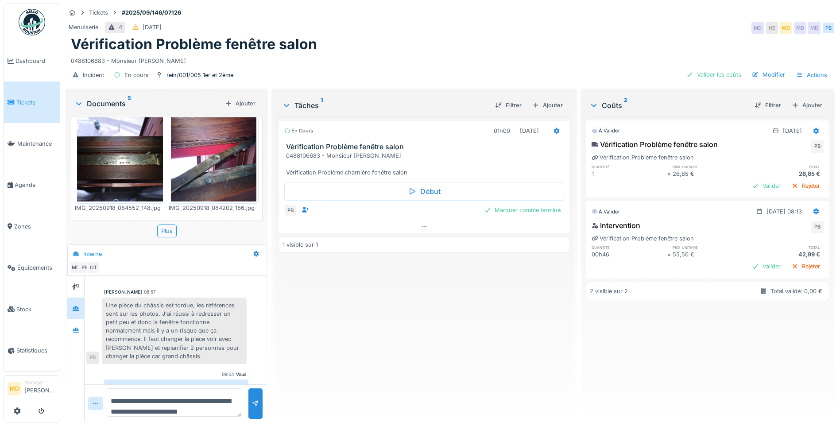
scroll to position [1, 0]
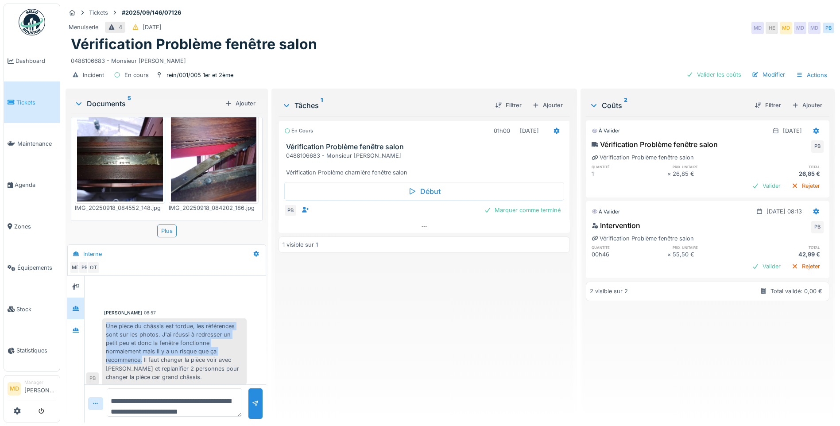
drag, startPoint x: 105, startPoint y: 318, endPoint x: 143, endPoint y: 356, distance: 53.6
click at [143, 356] on div "Une pièce du châssis est tordue, les références sont sur les photos. J'ai réuss…" at bounding box center [174, 351] width 144 height 66
copy div "Une pièce du châssis est tordue, les références sont sur les photos. J'ai réuss…"
click at [163, 359] on div "Une pièce du châssis est tordue, les références sont sur les photos. J'ai réuss…" at bounding box center [174, 351] width 144 height 66
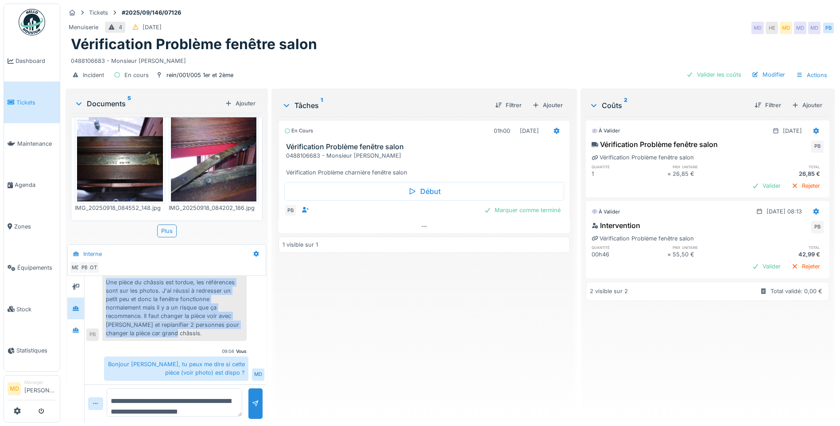
drag, startPoint x: 104, startPoint y: 318, endPoint x: 176, endPoint y: 327, distance: 72.7
click at [176, 327] on div "Une pièce du châssis est tordue, les références sont sur les photos. J'ai réuss…" at bounding box center [174, 308] width 144 height 66
copy div "Une pièce du châssis est tordue, les références sont sur les photos. J'ai réuss…"
click at [207, 314] on div "Une pièce du châssis est tordue, les références sont sur les photos. J'ai réuss…" at bounding box center [174, 308] width 144 height 66
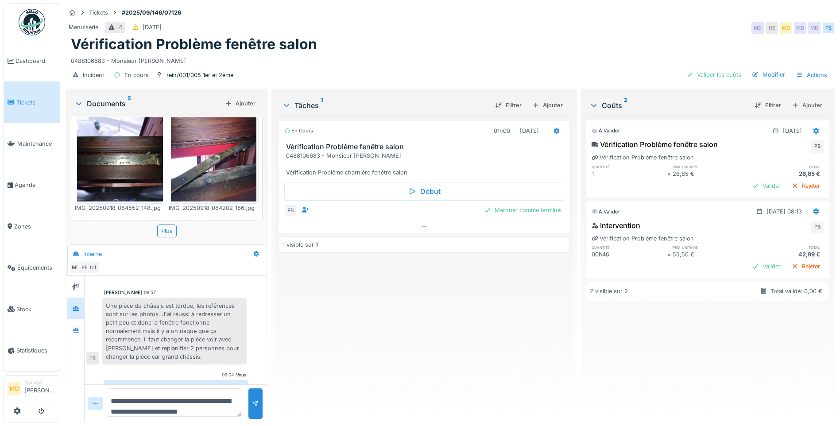
scroll to position [0, 0]
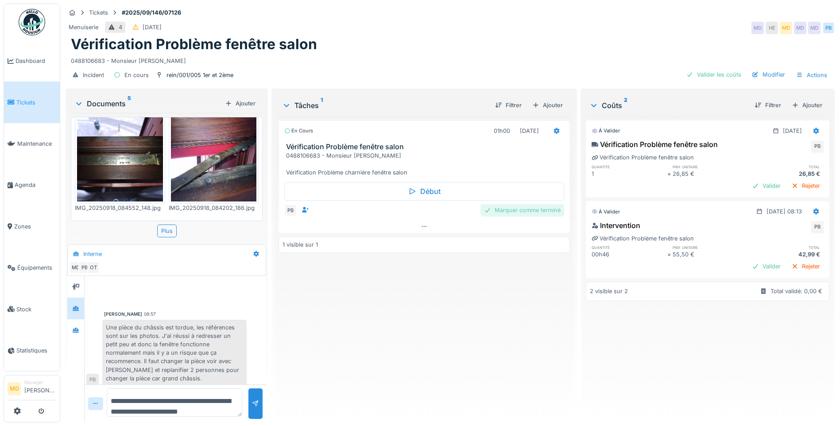
click at [492, 213] on div "Marquer comme terminé" at bounding box center [523, 210] width 84 height 12
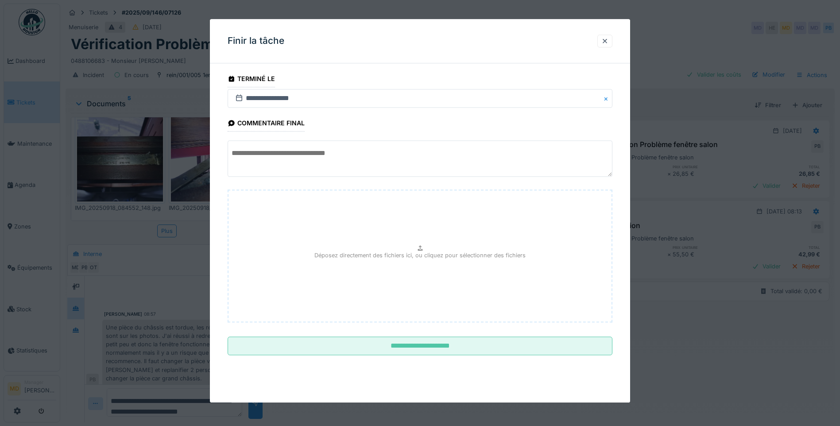
click at [339, 160] on textarea at bounding box center [420, 159] width 385 height 36
paste textarea "**********"
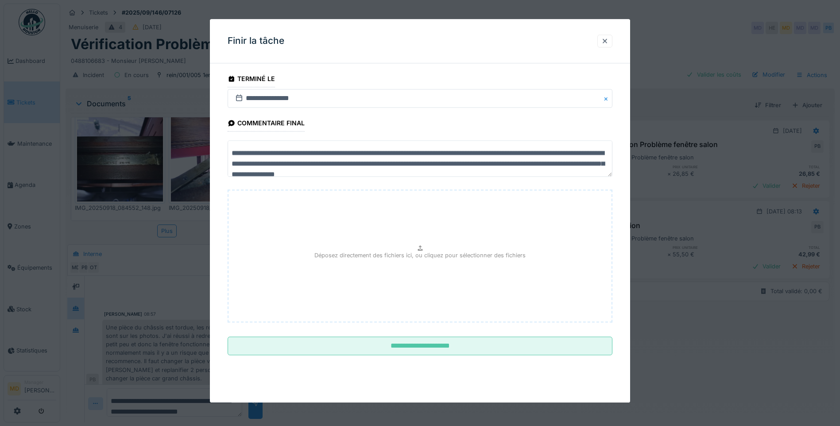
scroll to position [3, 0]
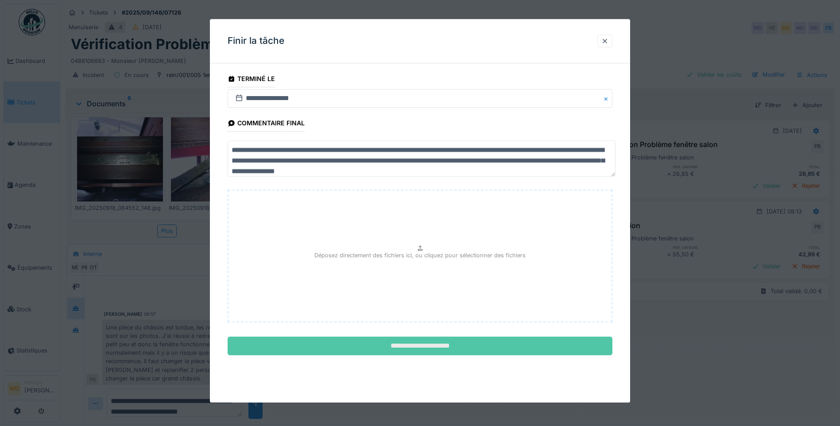
type textarea "**********"
click at [425, 353] on input "**********" at bounding box center [420, 346] width 385 height 19
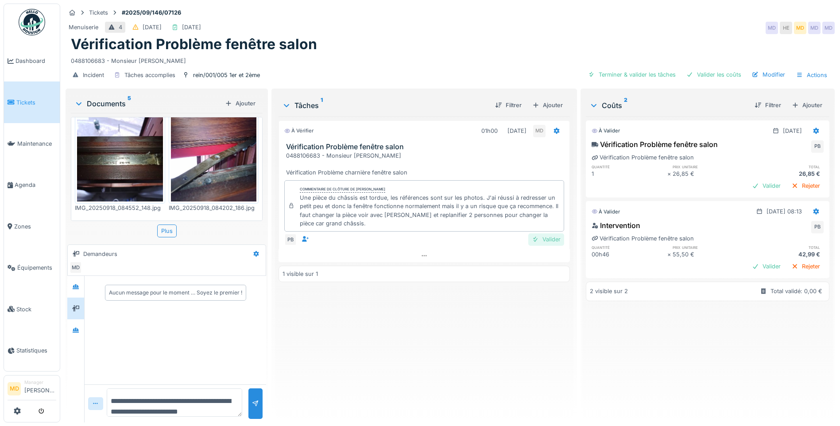
click at [547, 238] on div "Valider" at bounding box center [546, 239] width 36 height 12
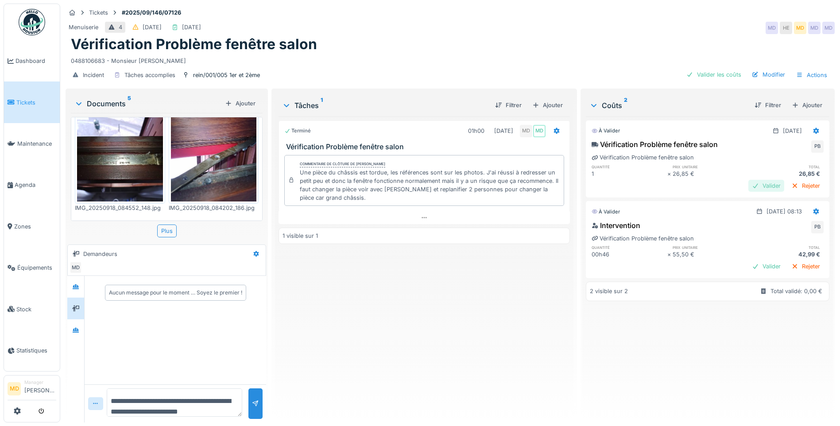
click at [749, 188] on div "Valider" at bounding box center [767, 186] width 36 height 12
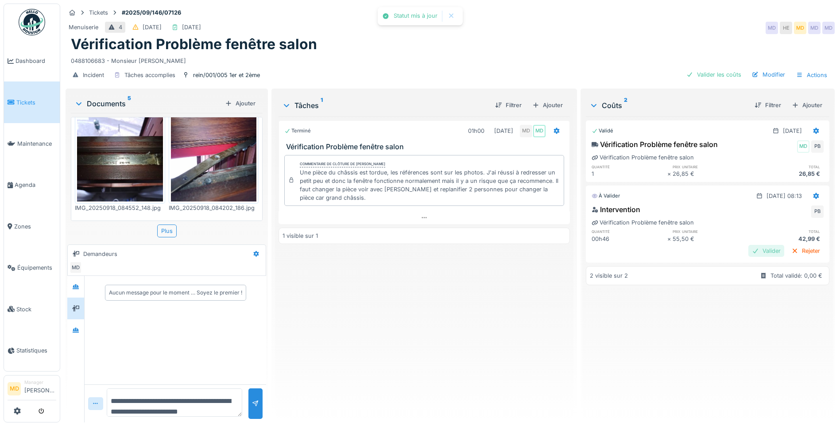
click at [749, 254] on div "Valider" at bounding box center [767, 251] width 36 height 12
click at [473, 319] on div "Terminé 01h00 18/09/2025 MD MD Vérification Problème fenêtre salon Commentaire …" at bounding box center [424, 265] width 291 height 299
click at [76, 286] on icon at bounding box center [76, 286] width 6 height 5
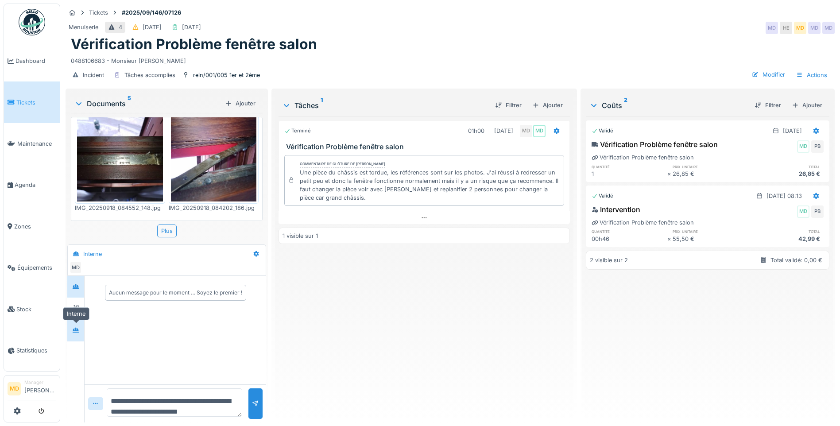
click at [80, 324] on div at bounding box center [75, 330] width 13 height 15
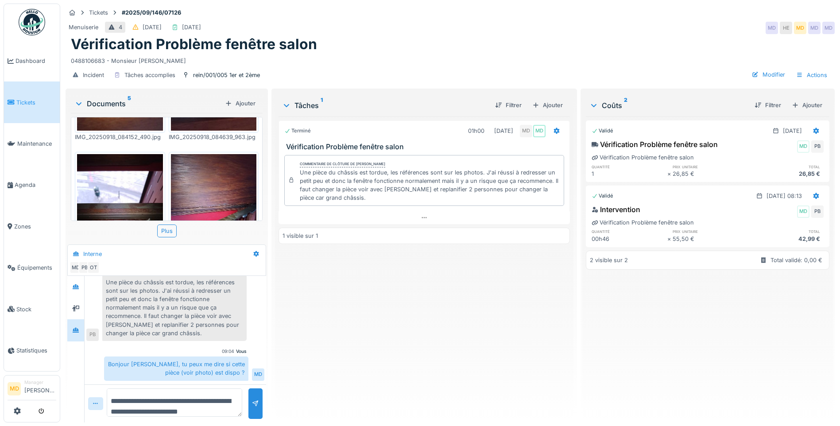
scroll to position [133, 0]
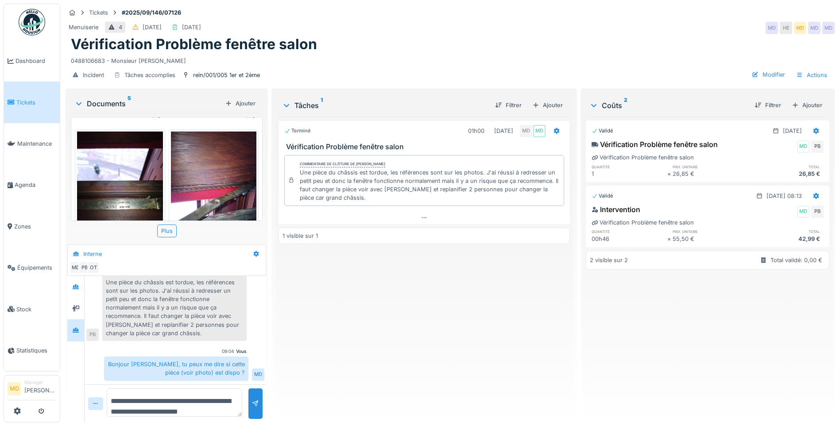
click at [124, 176] on img at bounding box center [120, 189] width 86 height 114
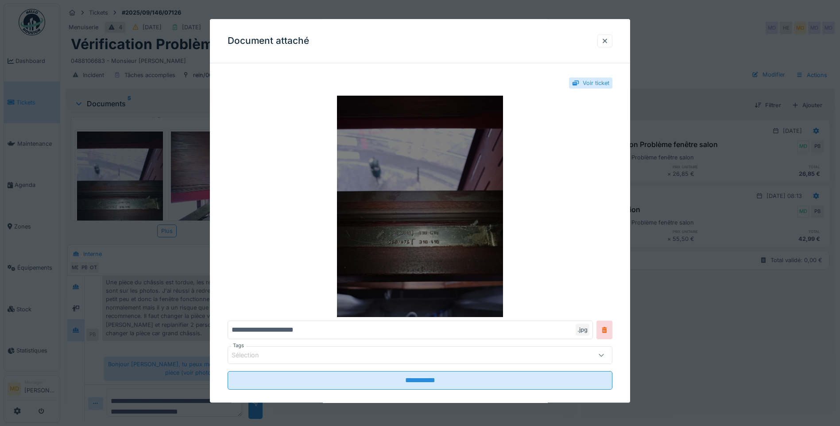
click at [446, 234] on img at bounding box center [420, 206] width 385 height 221
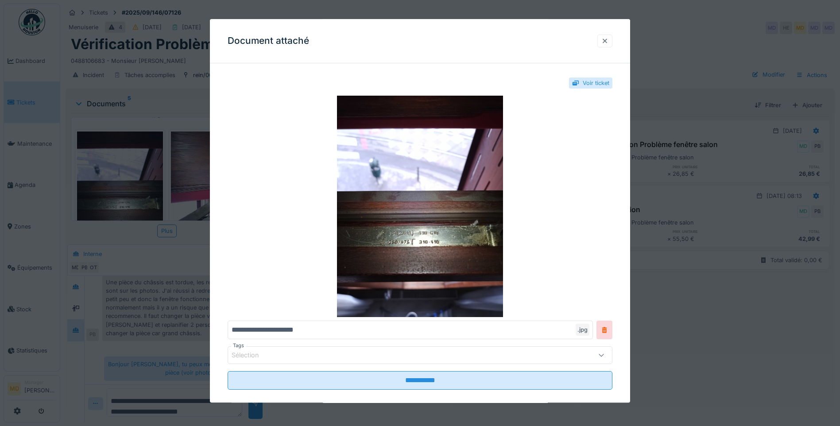
click at [609, 40] on div at bounding box center [604, 41] width 7 height 8
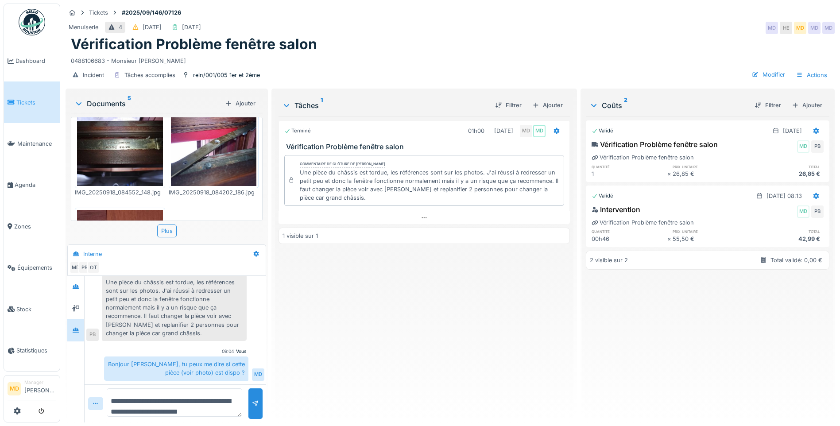
scroll to position [177, 0]
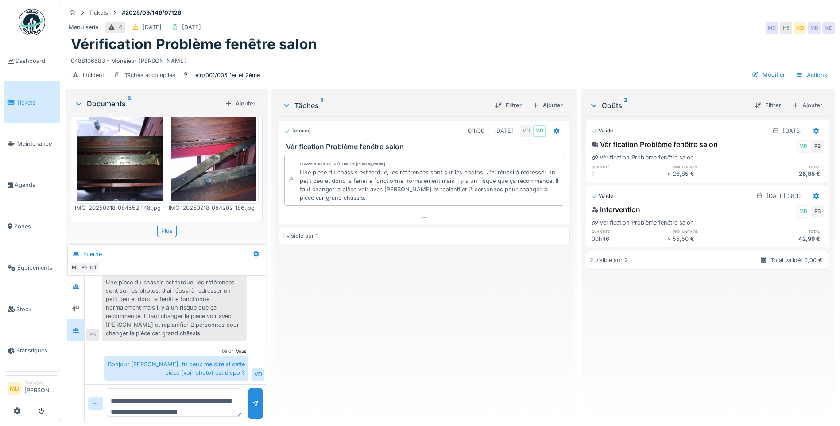
click at [193, 163] on img at bounding box center [214, 144] width 86 height 114
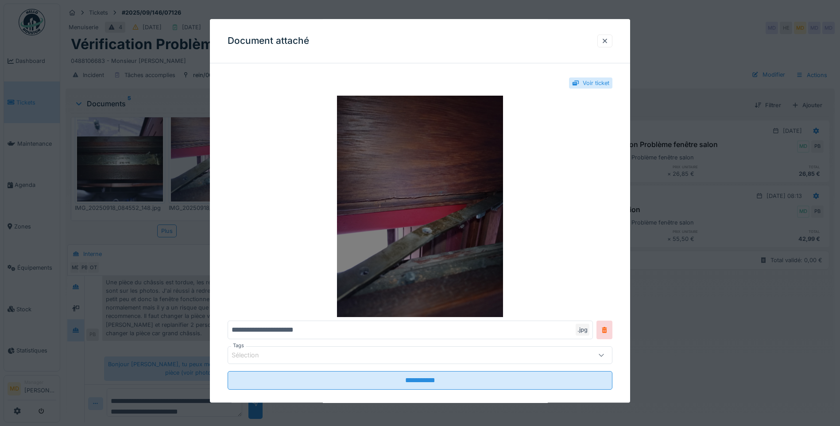
click at [442, 216] on img at bounding box center [420, 206] width 385 height 221
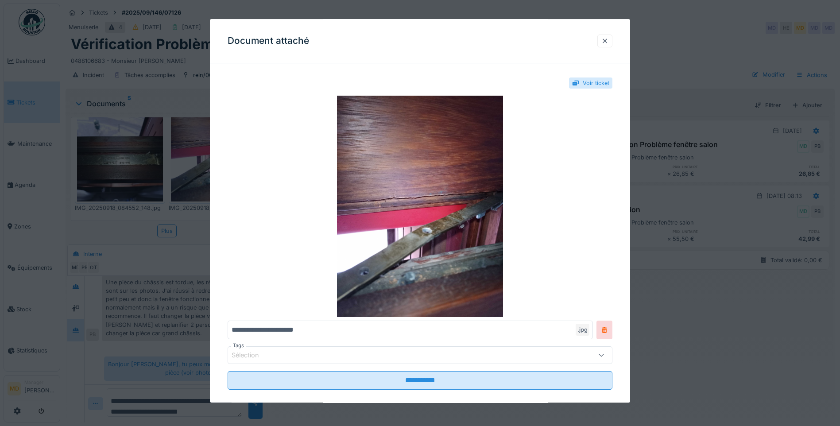
click at [609, 40] on div at bounding box center [604, 41] width 7 height 8
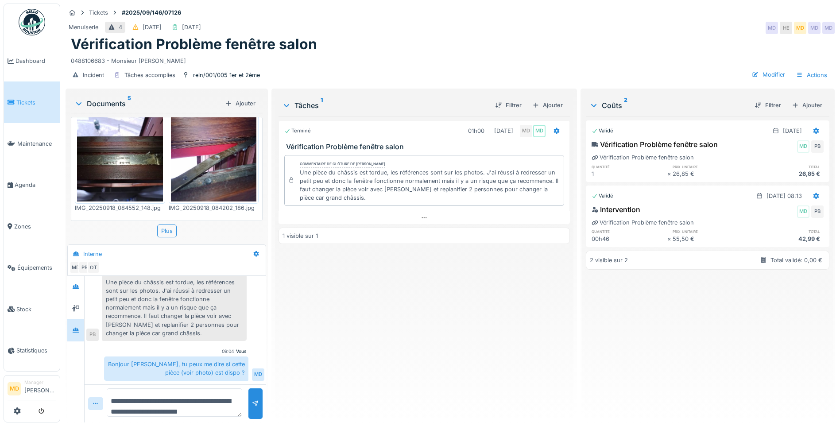
scroll to position [266, 0]
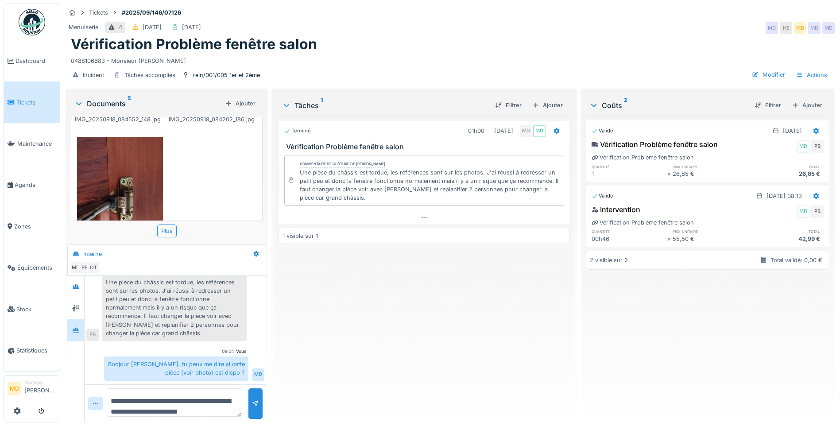
click at [124, 185] on img at bounding box center [120, 194] width 86 height 114
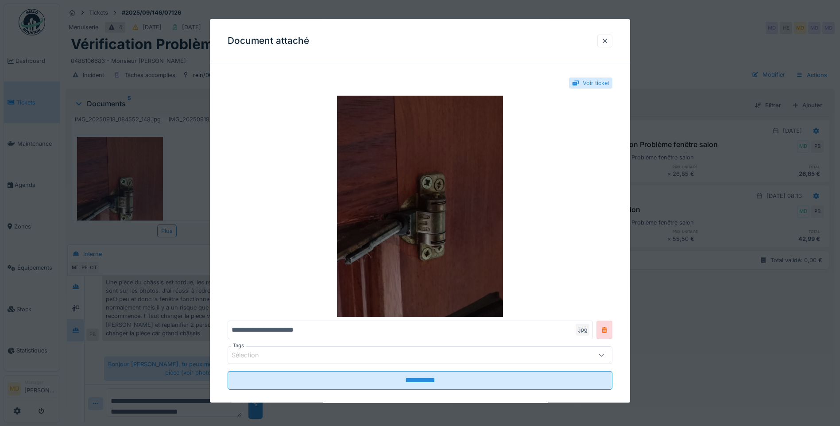
click at [410, 206] on img at bounding box center [420, 206] width 385 height 221
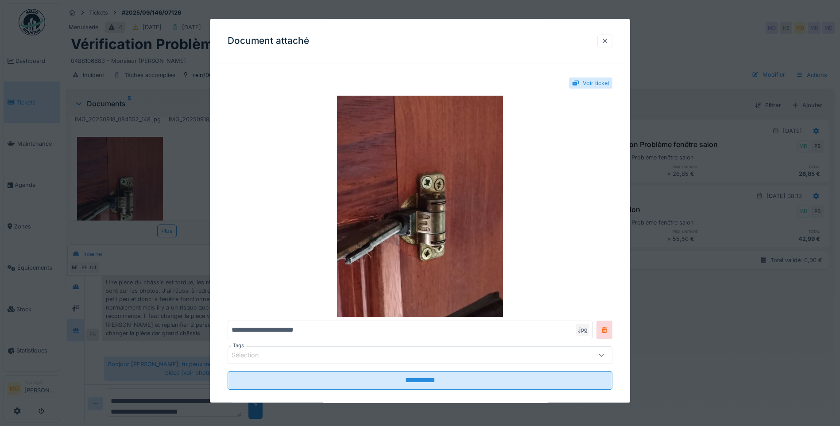
click at [606, 43] on div at bounding box center [604, 41] width 7 height 8
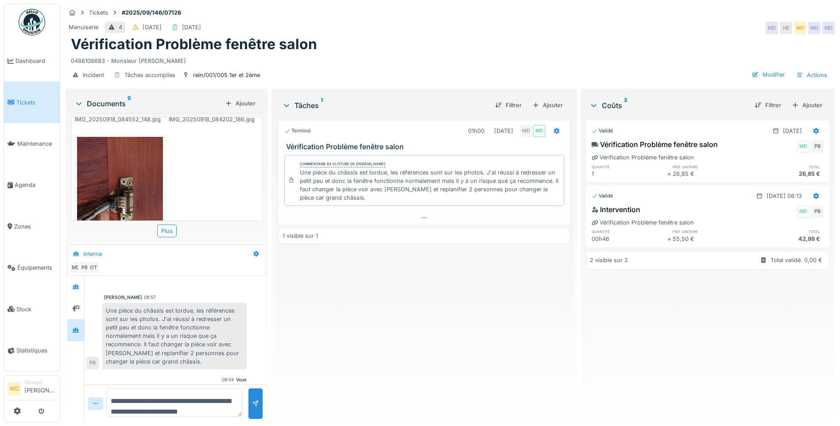
scroll to position [1, 0]
